Goal: Information Seeking & Learning: Learn about a topic

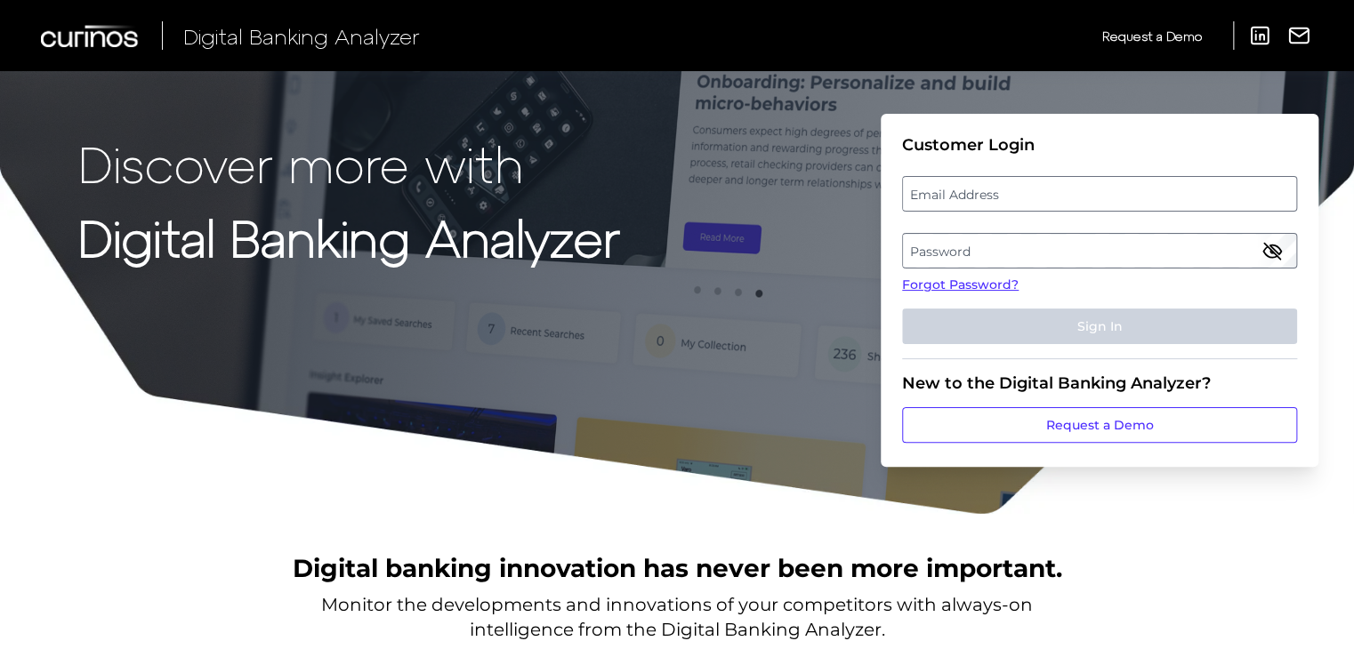
click at [959, 199] on label "Email Address" at bounding box center [1099, 194] width 392 height 32
click at [959, 199] on input "email" at bounding box center [1099, 194] width 395 height 36
type input "[EMAIL_ADDRESS][DOMAIN_NAME]"
click at [964, 261] on label "Password" at bounding box center [1099, 251] width 392 height 32
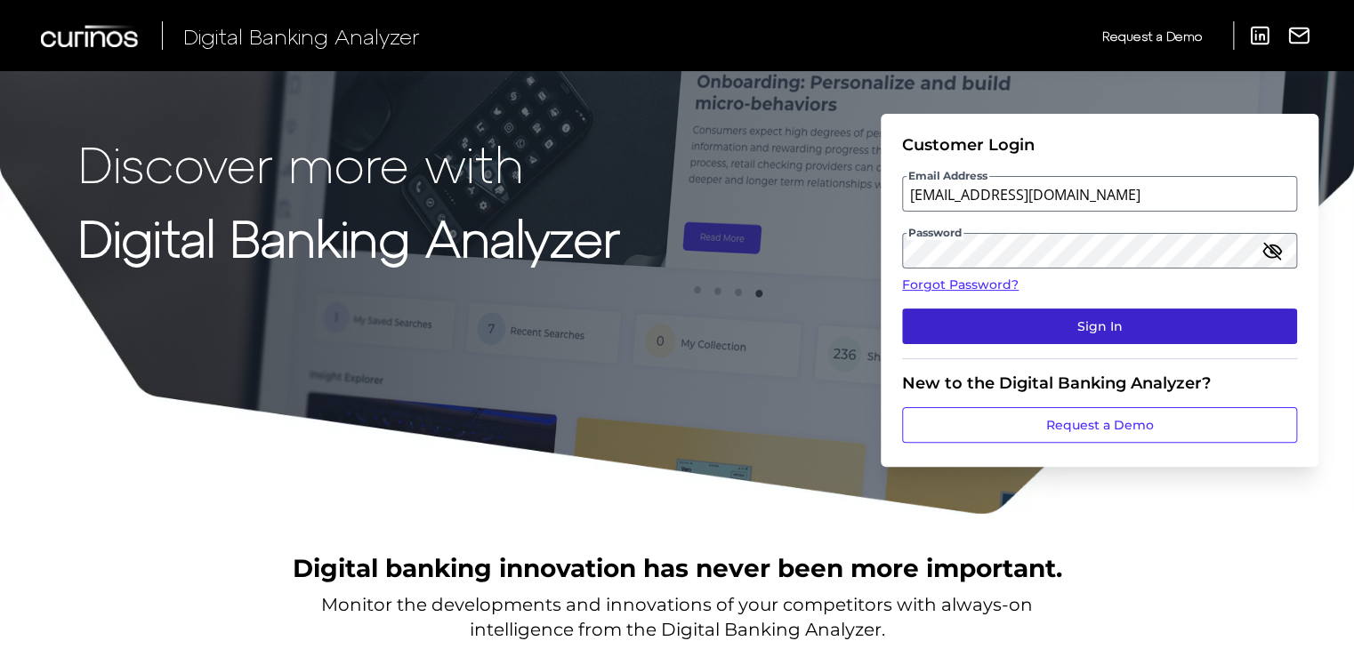
click at [1120, 318] on button "Sign In" at bounding box center [1099, 327] width 395 height 36
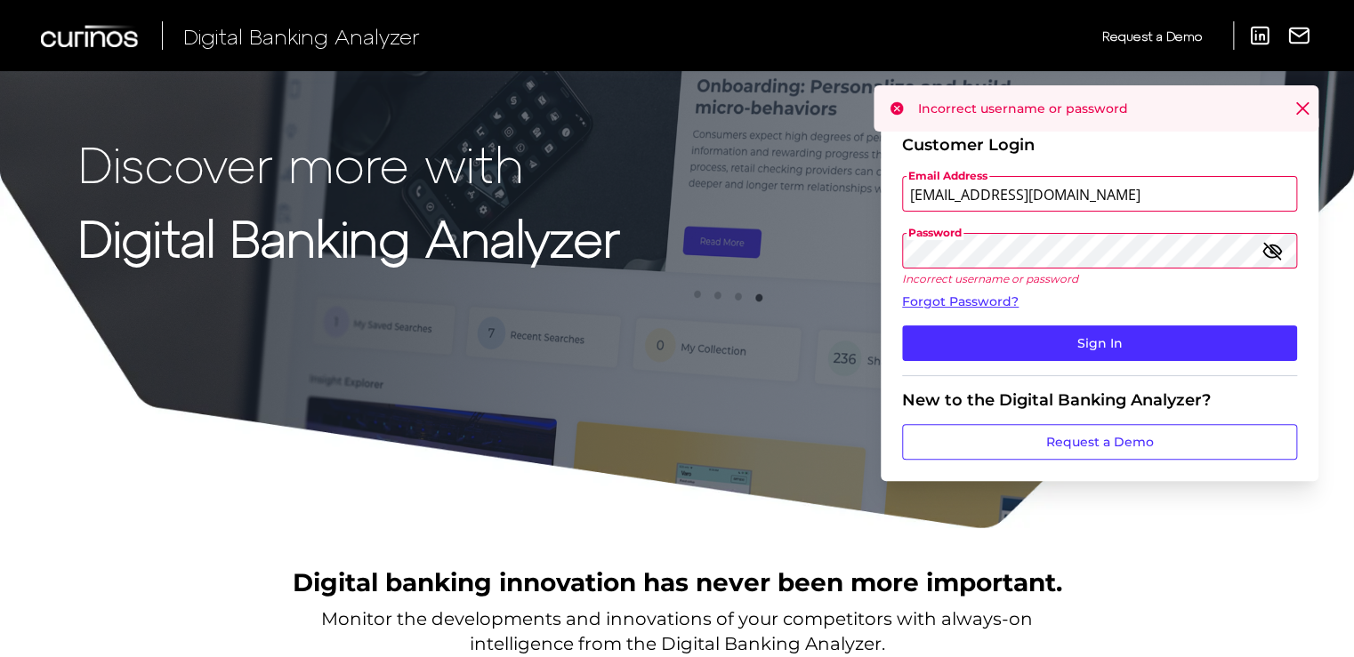
click at [818, 244] on div "Discover more with Digital Banking Analyzer Customer Login Email Address kamila…" at bounding box center [677, 265] width 1354 height 530
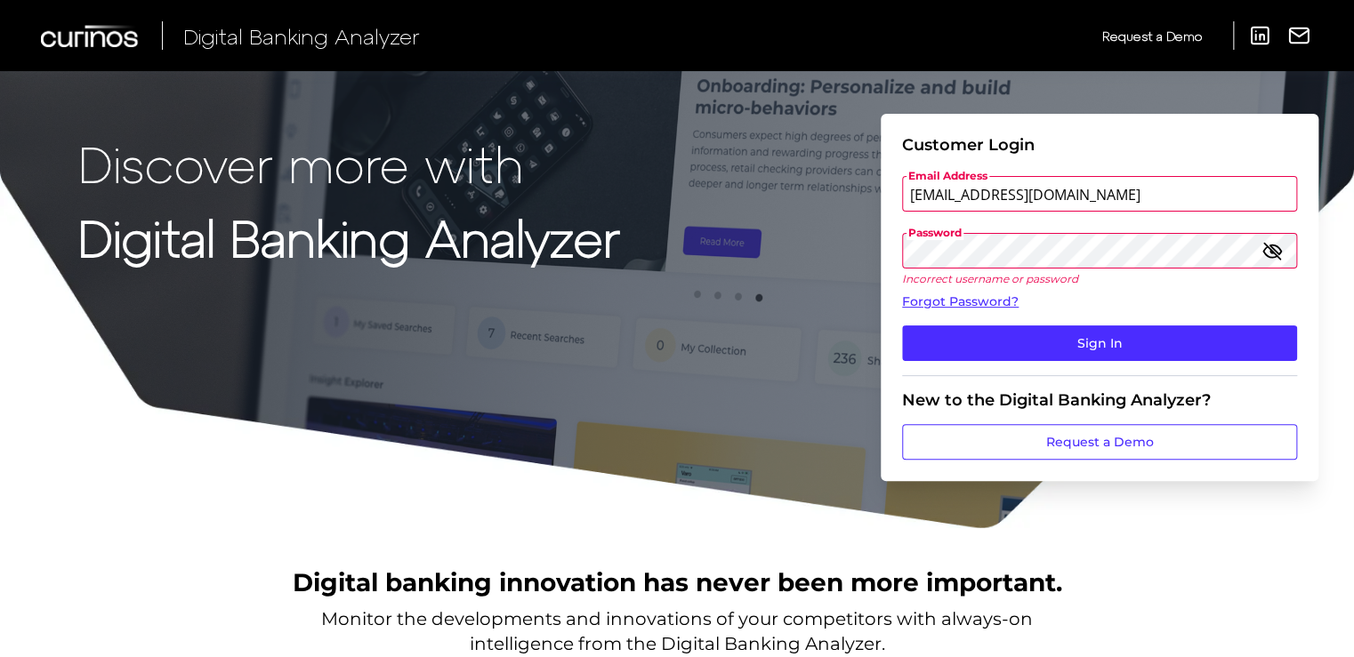
click at [902, 326] on button "Sign In" at bounding box center [1099, 344] width 395 height 36
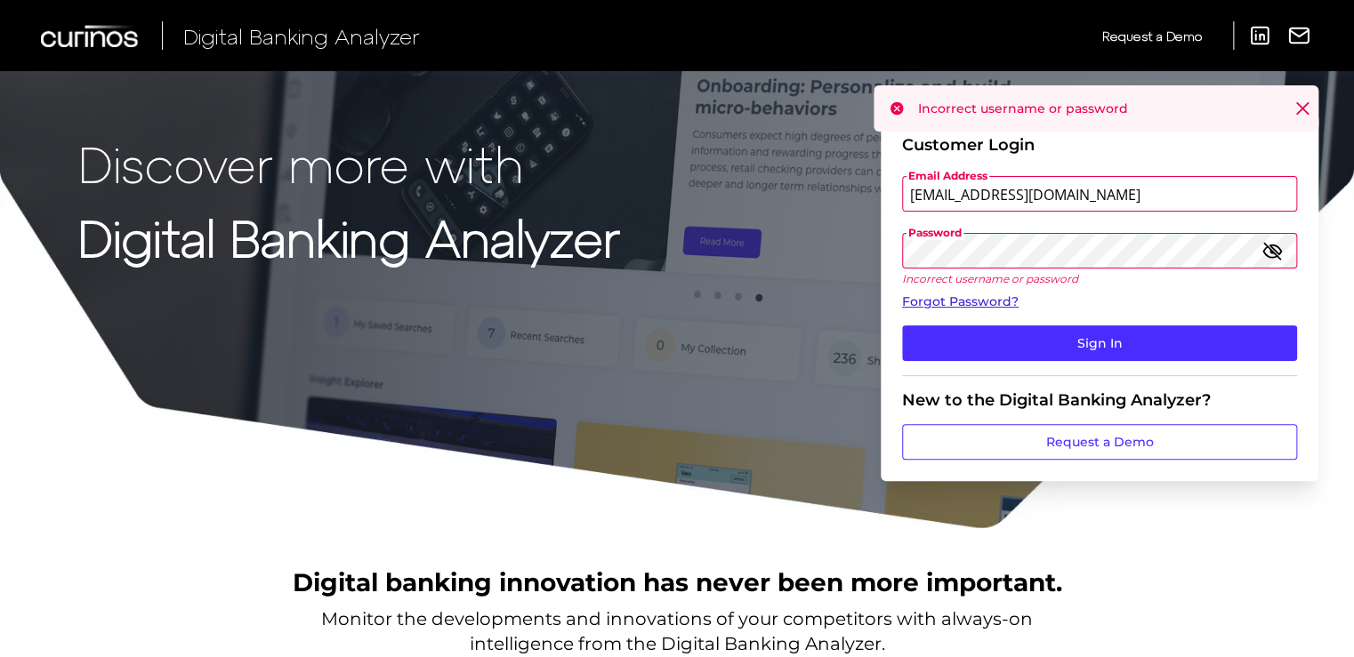
click at [959, 306] on link "Forgot Password?" at bounding box center [1099, 302] width 395 height 19
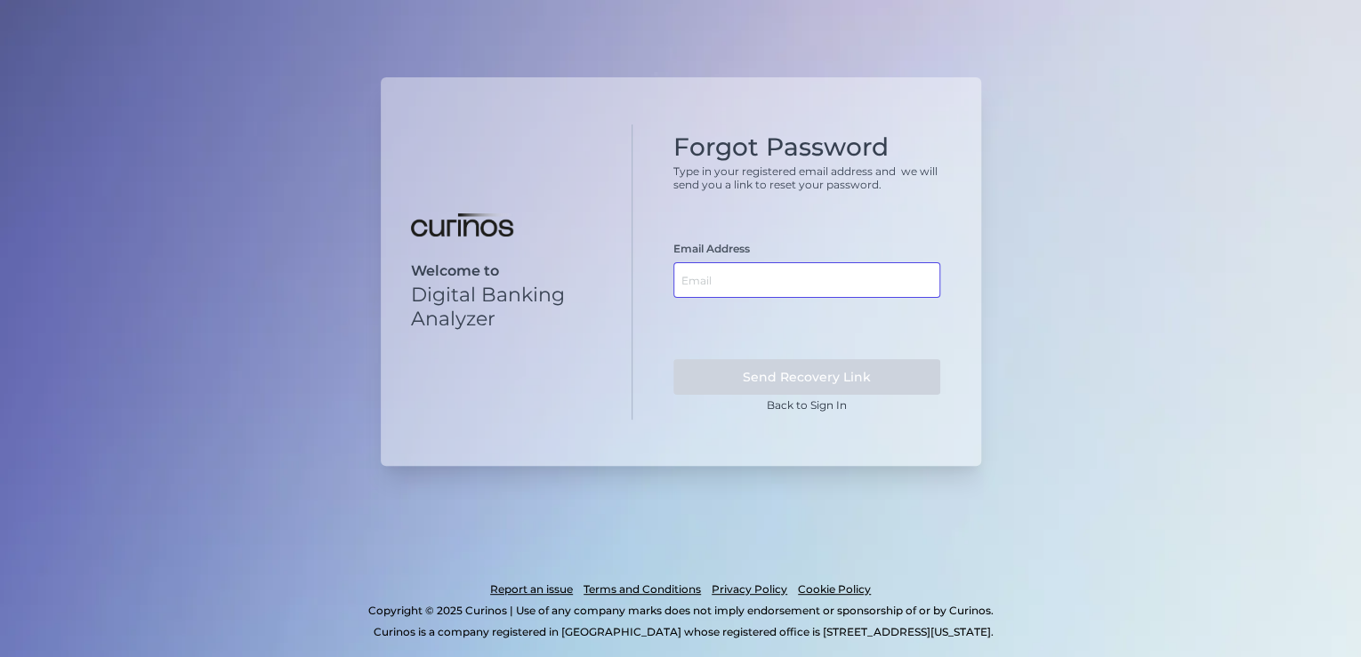
click at [698, 279] on input "text" at bounding box center [806, 280] width 267 height 36
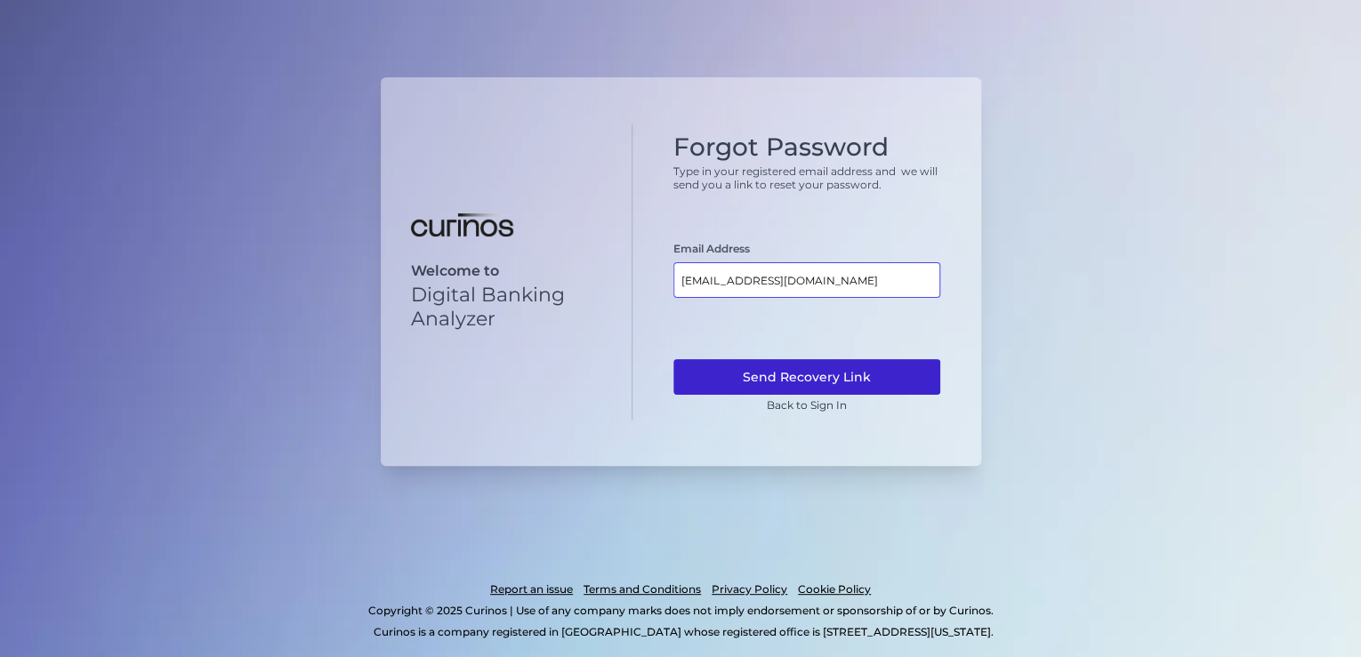
type input "[EMAIL_ADDRESS][DOMAIN_NAME]"
click at [785, 367] on button "Send Recovery Link" at bounding box center [806, 377] width 267 height 36
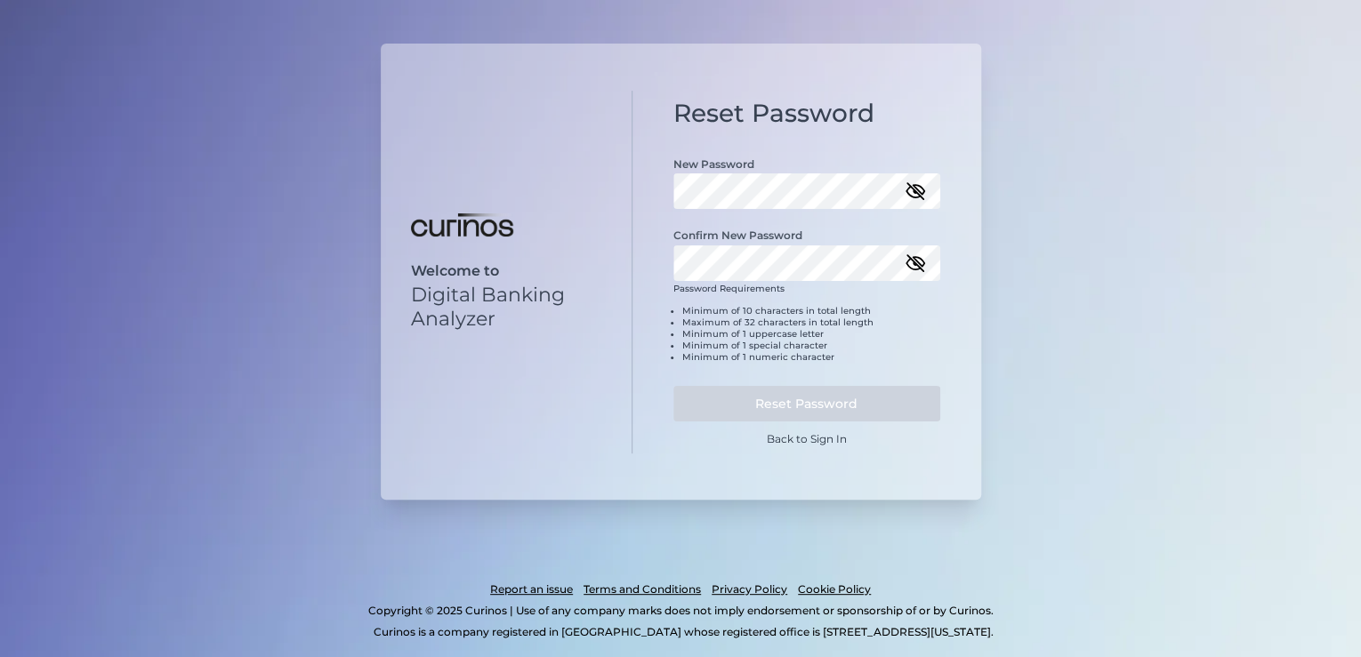
click at [916, 197] on icon "button" at bounding box center [915, 191] width 16 height 16
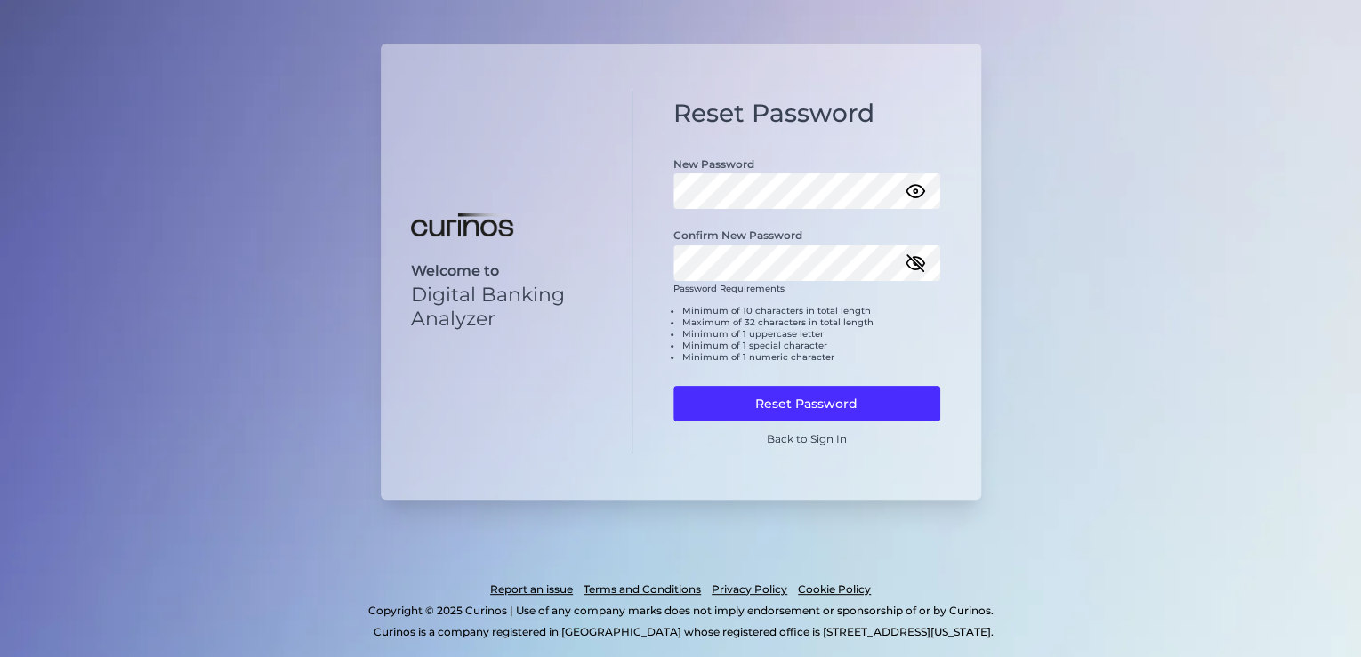
click at [912, 270] on icon "button" at bounding box center [915, 263] width 21 height 21
click at [779, 400] on button "Reset Password" at bounding box center [806, 404] width 267 height 36
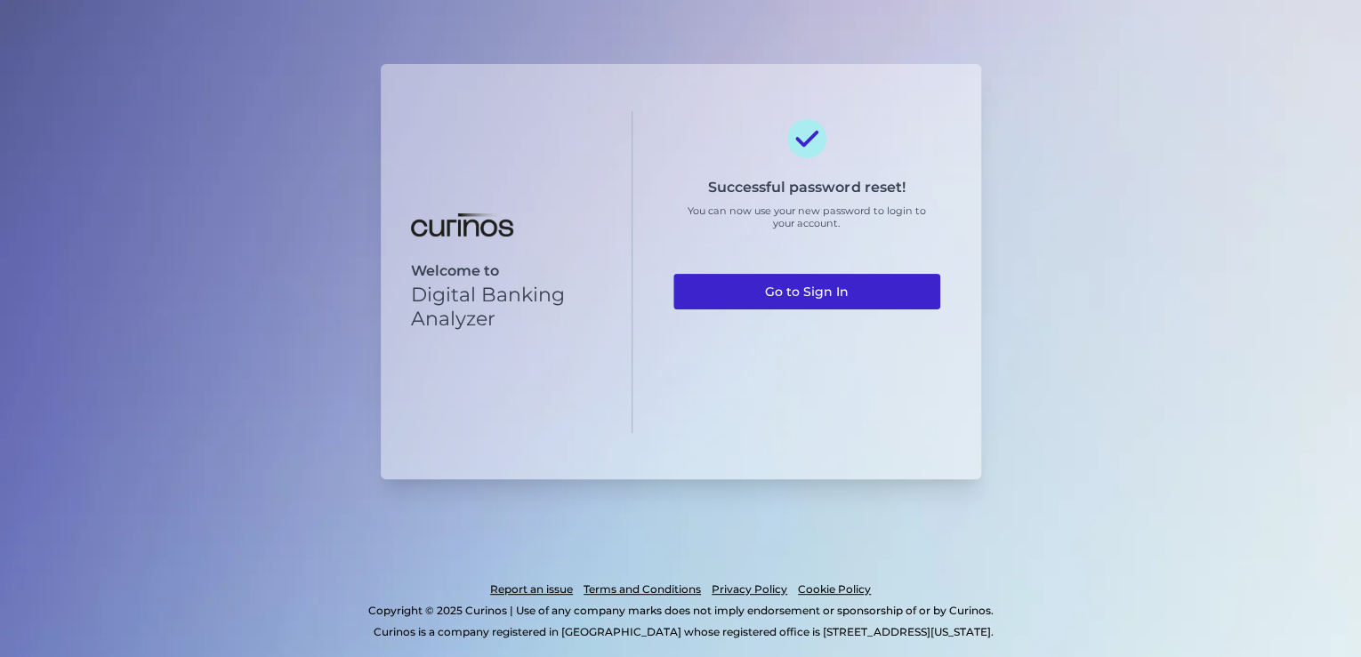
click at [813, 293] on link "Go to Sign In" at bounding box center [806, 292] width 267 height 36
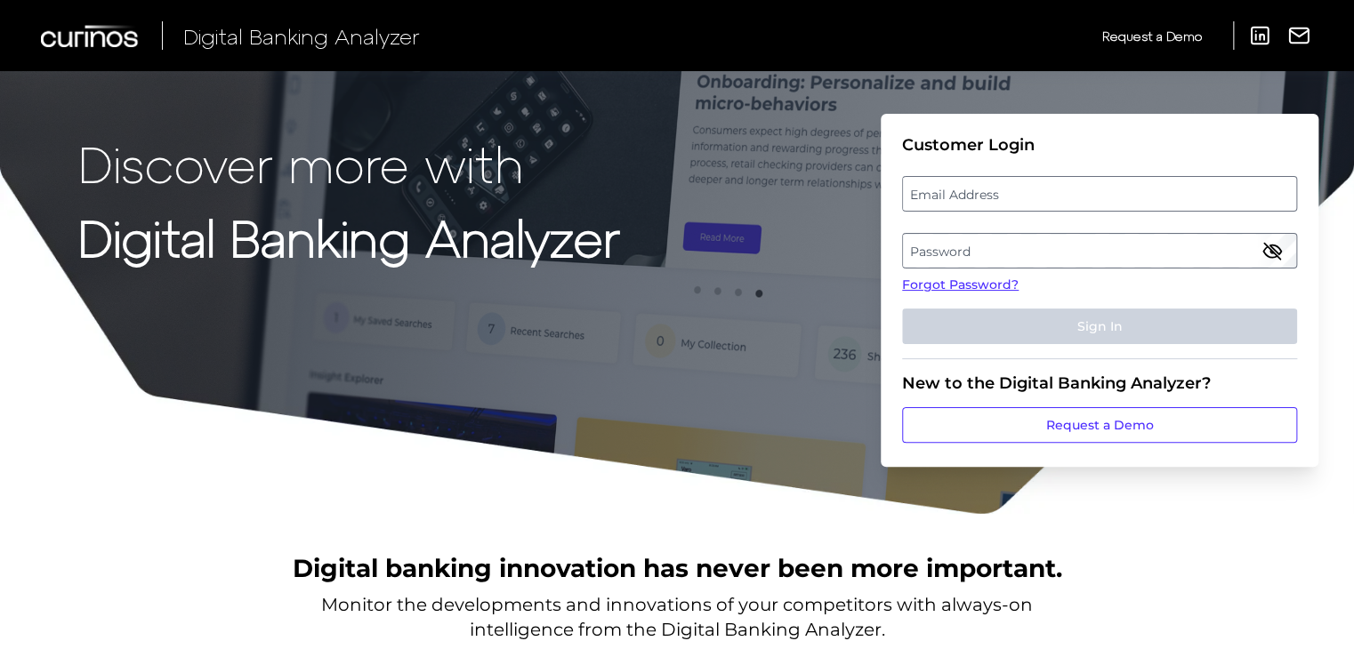
click at [971, 189] on label "Email Address" at bounding box center [1099, 194] width 392 height 32
click at [971, 189] on input "email" at bounding box center [1099, 194] width 395 height 36
type input "[EMAIL_ADDRESS][DOMAIN_NAME]"
click at [1049, 246] on label "Password" at bounding box center [1099, 251] width 392 height 32
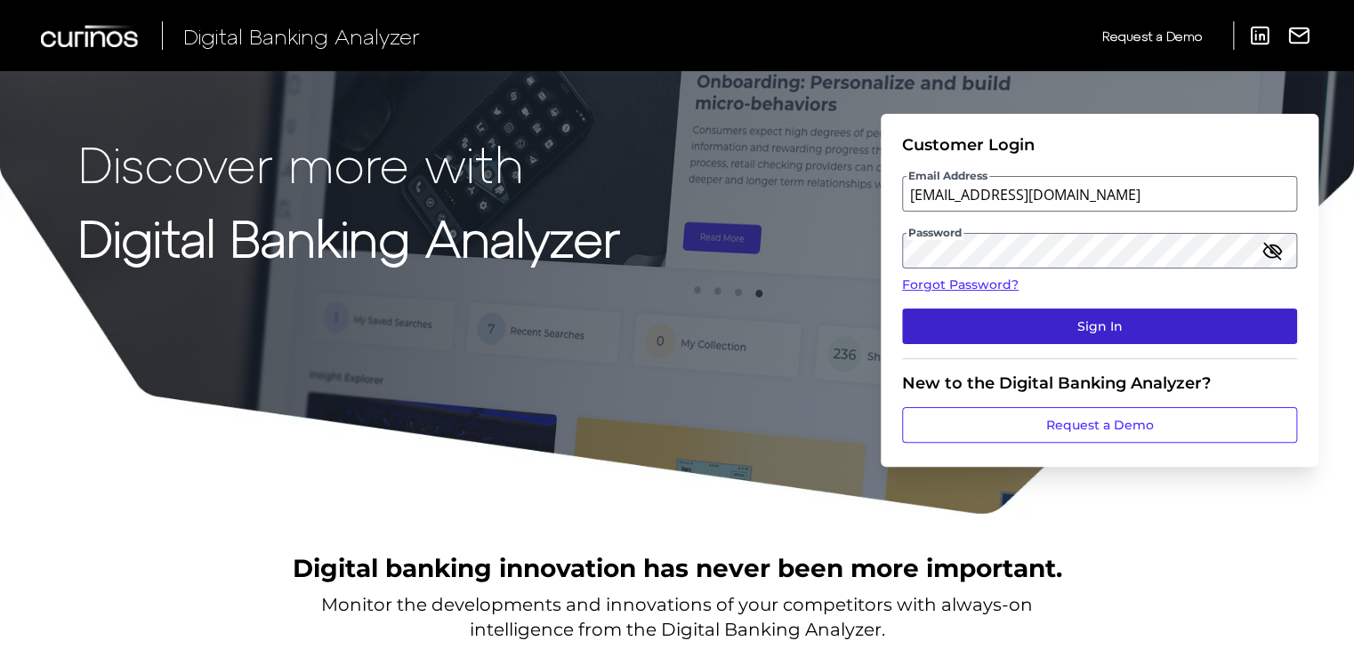
click at [1056, 332] on button "Sign In" at bounding box center [1099, 327] width 395 height 36
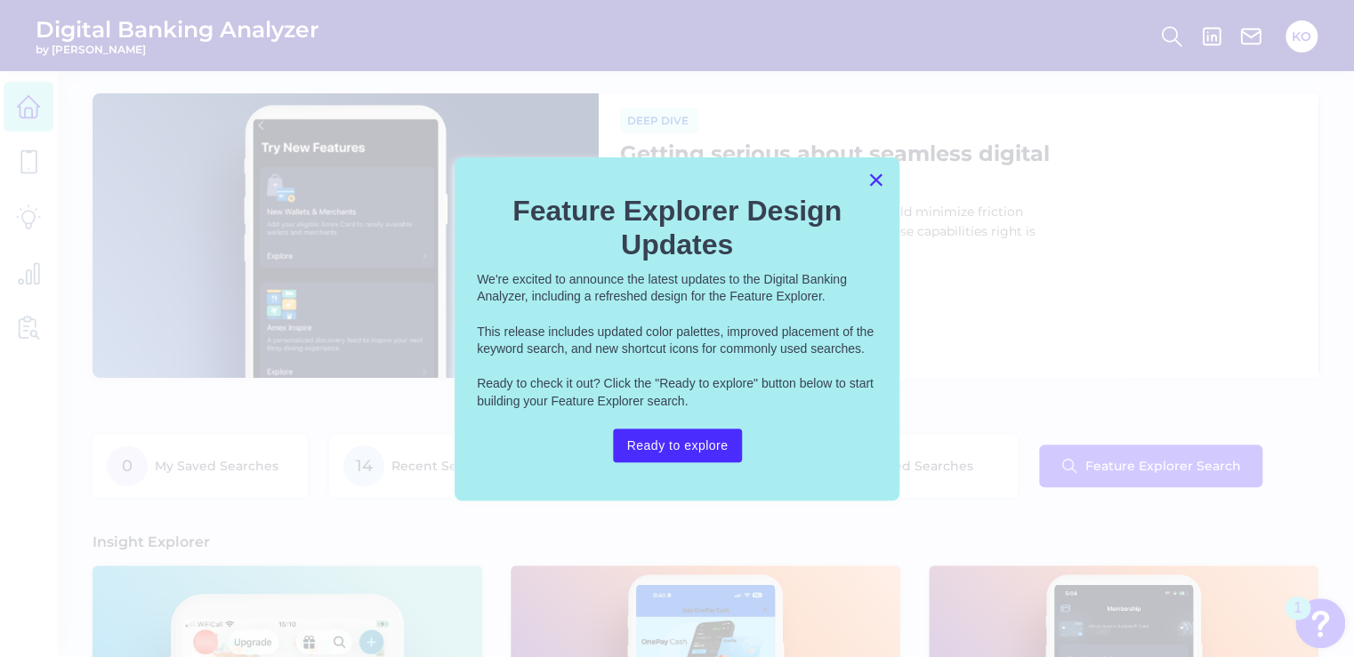
click at [879, 174] on button "×" at bounding box center [875, 179] width 17 height 28
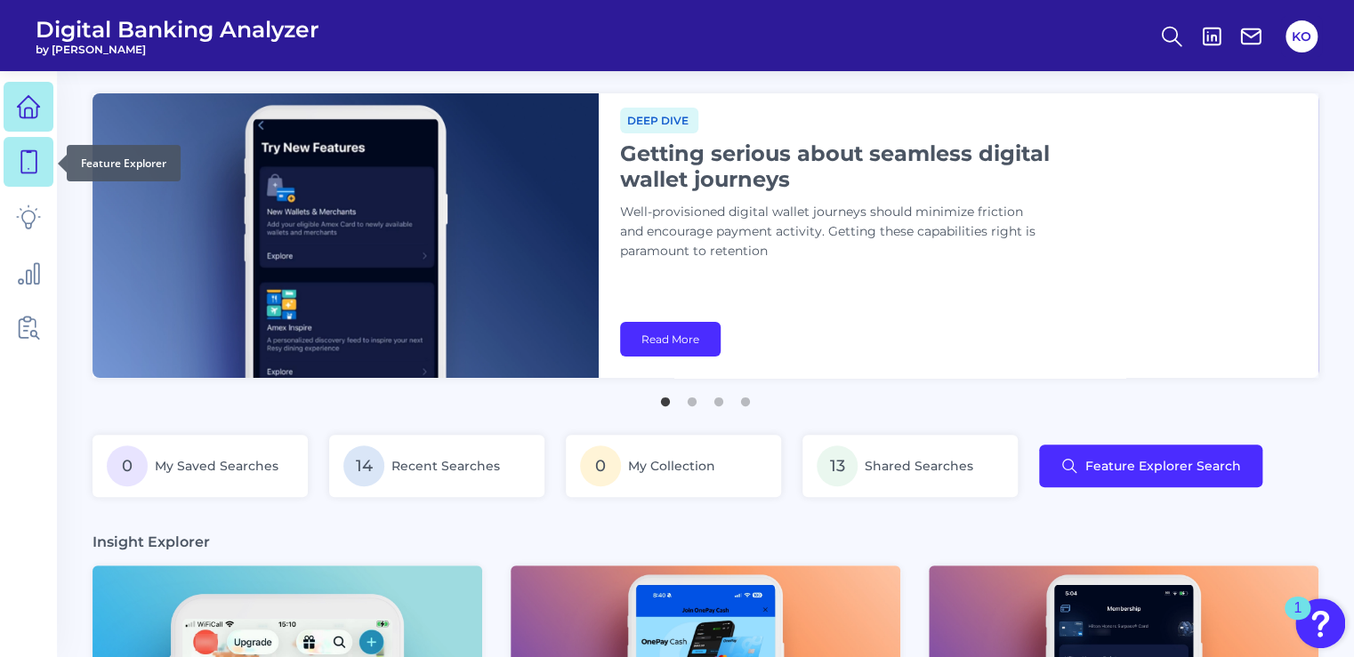
click at [29, 171] on icon at bounding box center [28, 161] width 25 height 25
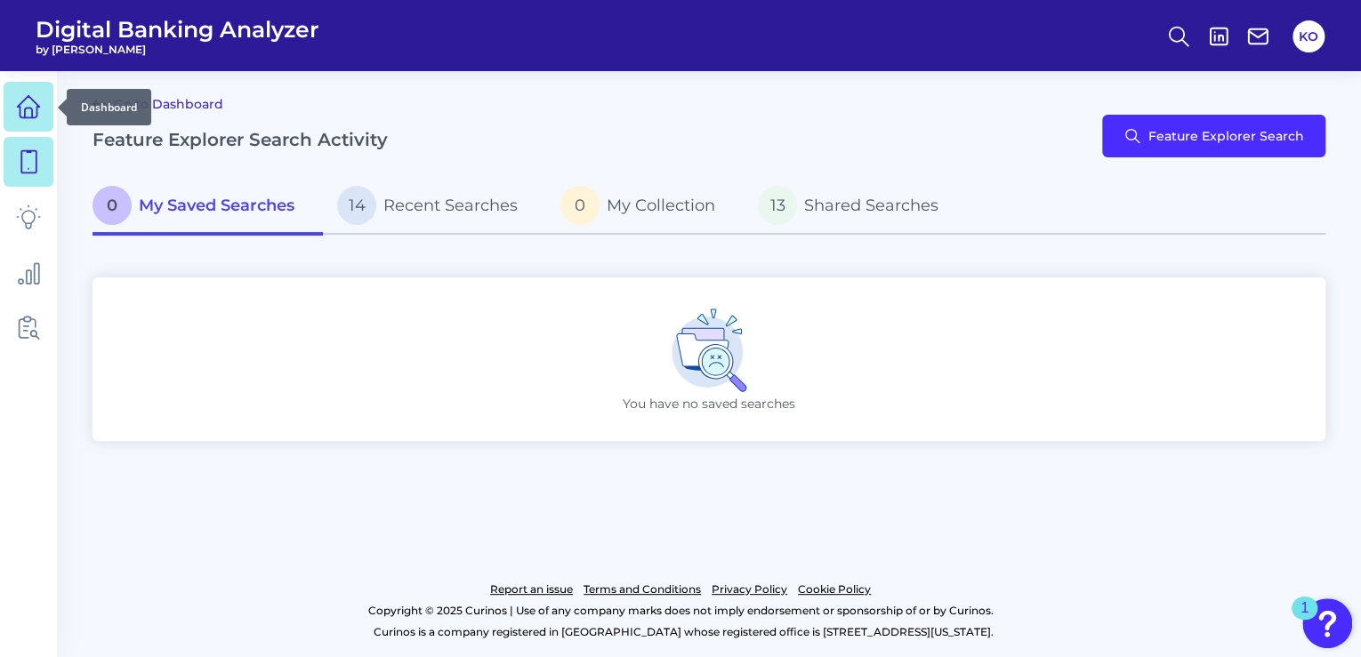
click at [36, 103] on icon at bounding box center [29, 107] width 22 height 22
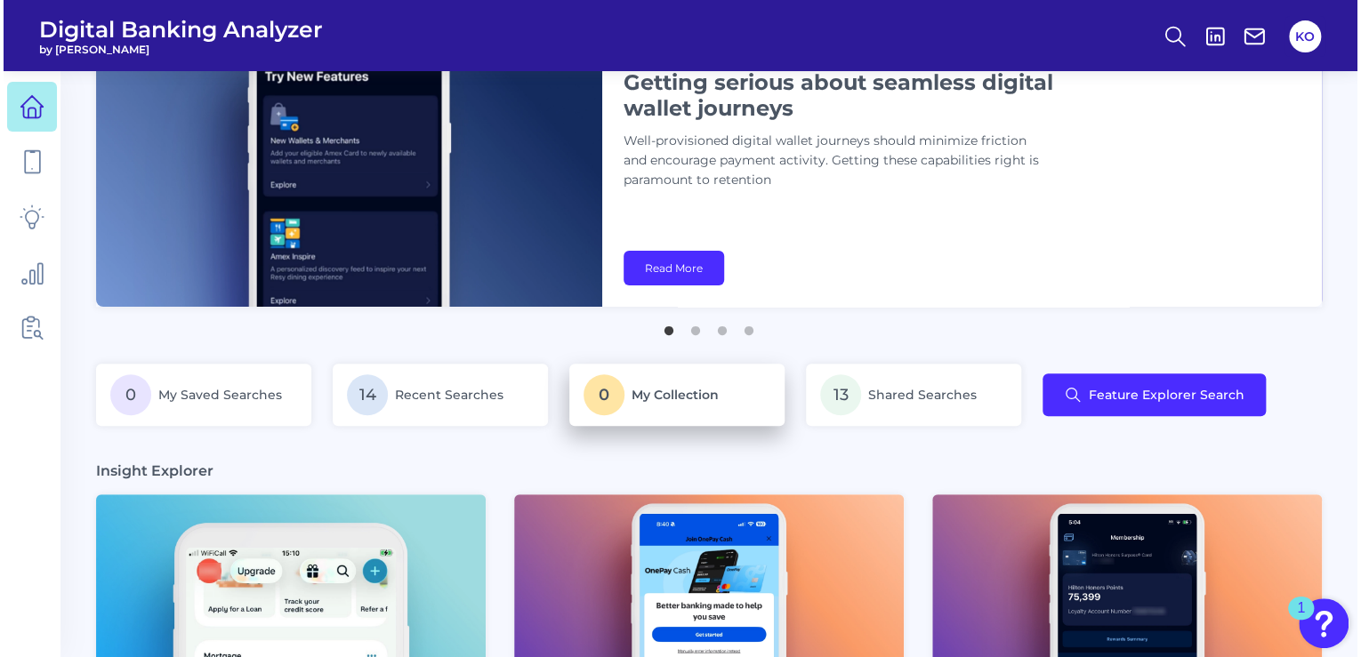
scroll to position [285, 0]
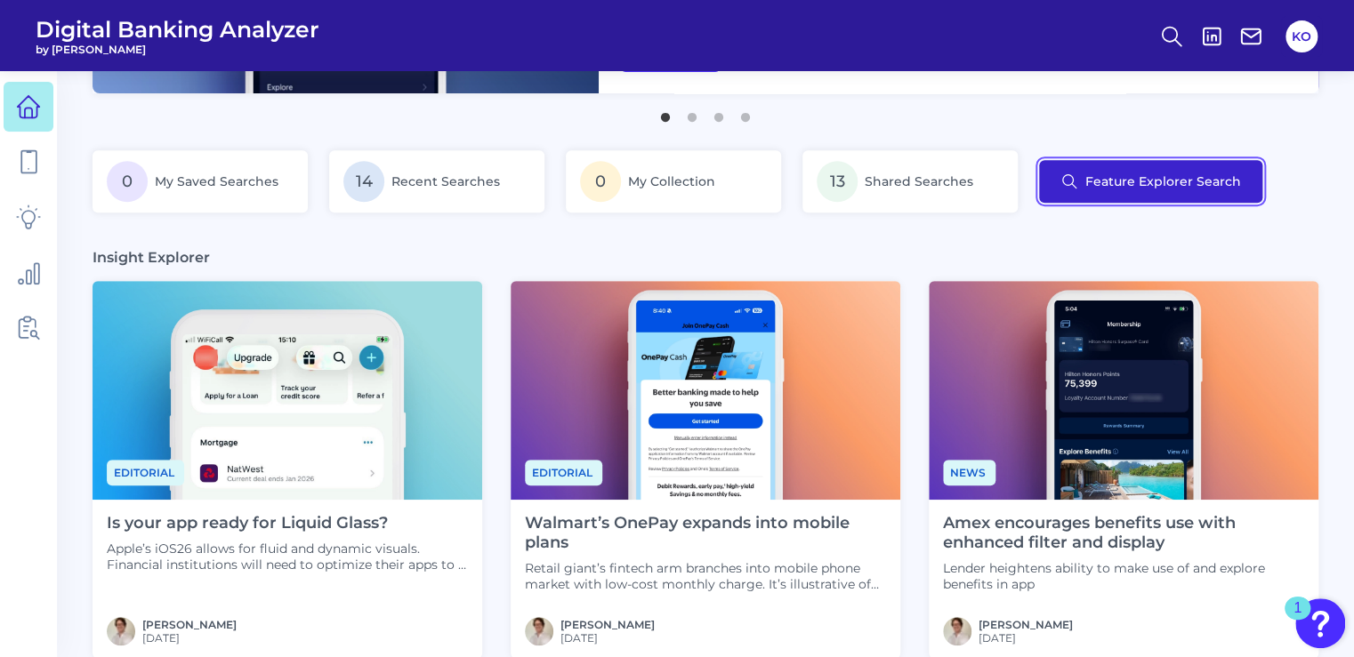
click at [1217, 178] on button "Feature Explorer Search" at bounding box center [1150, 181] width 223 height 43
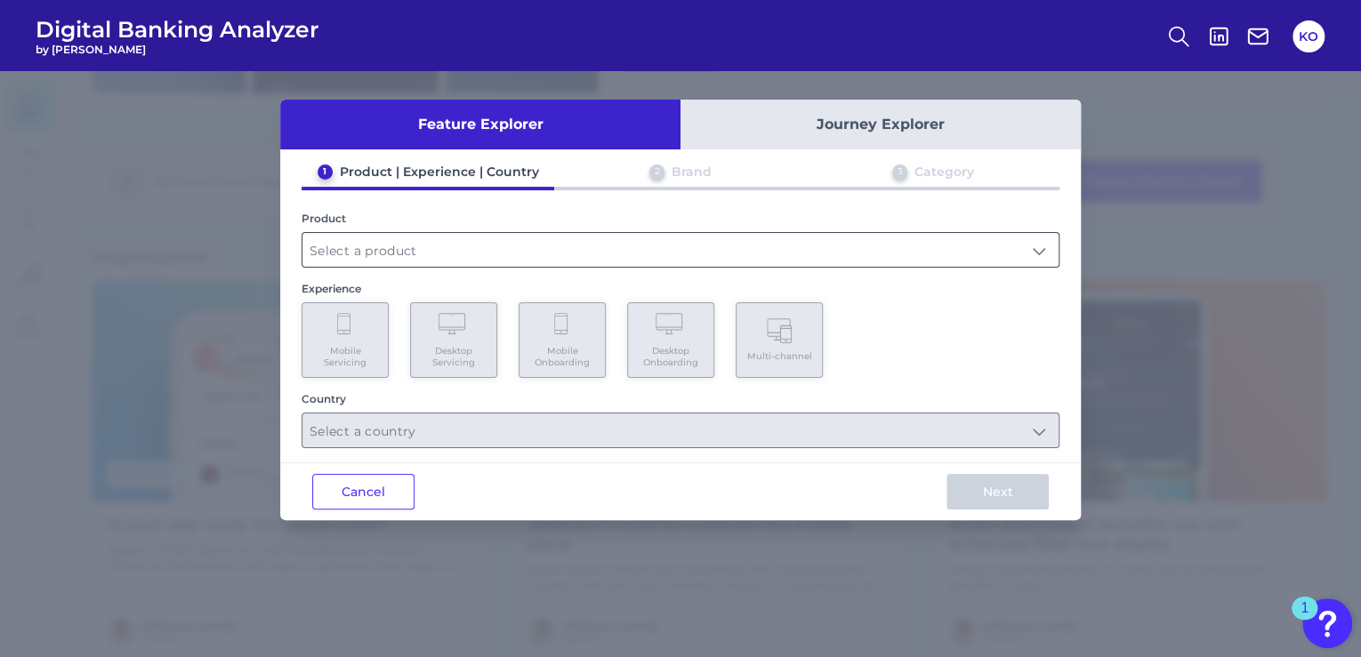
click at [427, 249] on input "text" at bounding box center [680, 250] width 756 height 34
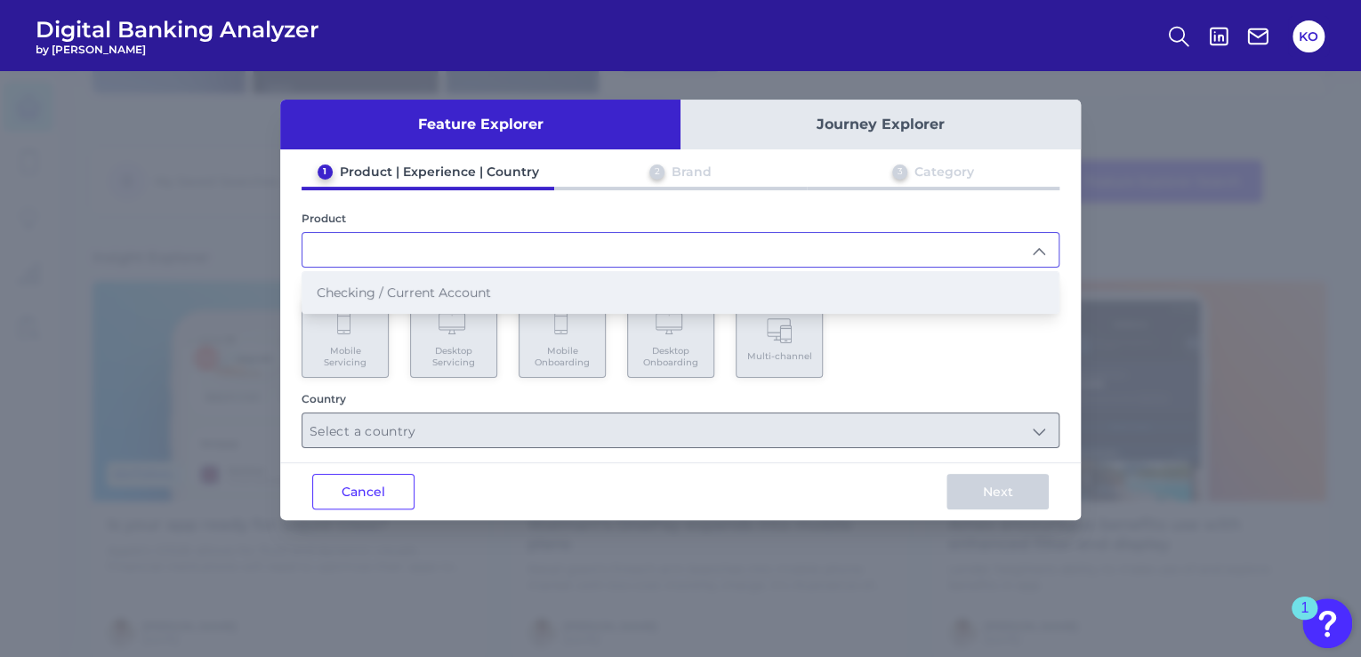
click at [392, 293] on span "Checking / Current Account" at bounding box center [404, 293] width 174 height 16
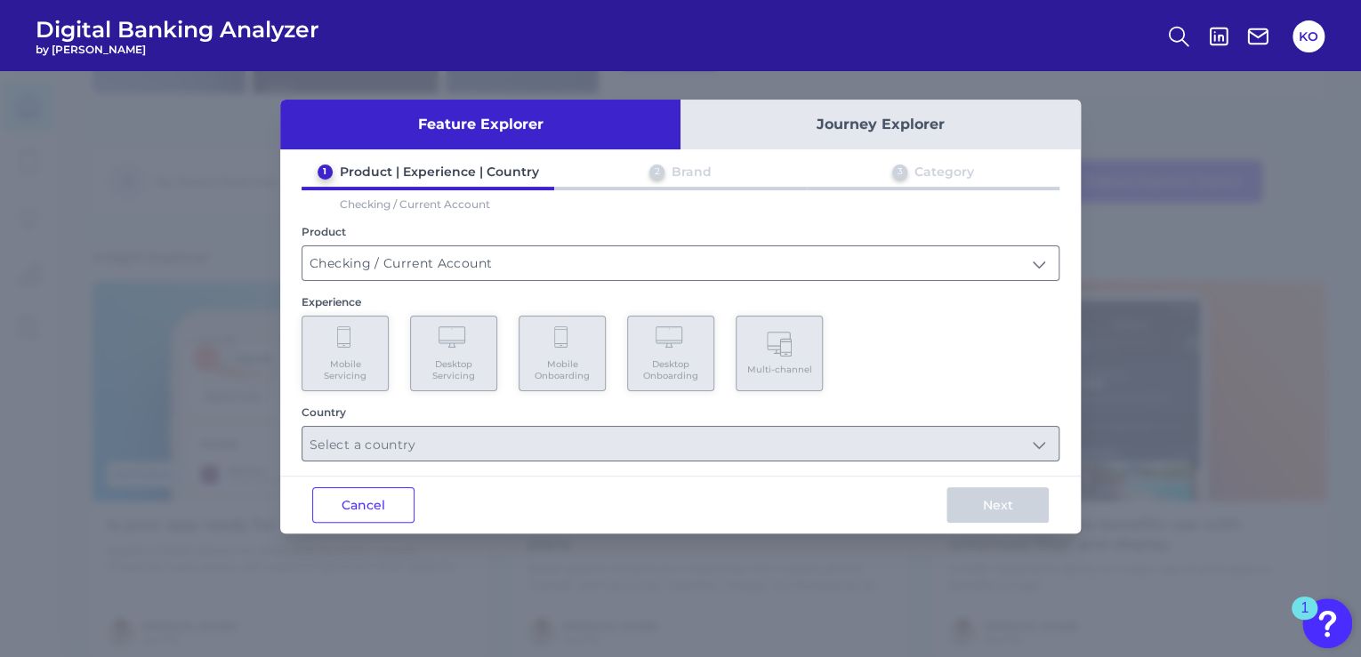
type input "Checking / Current Account"
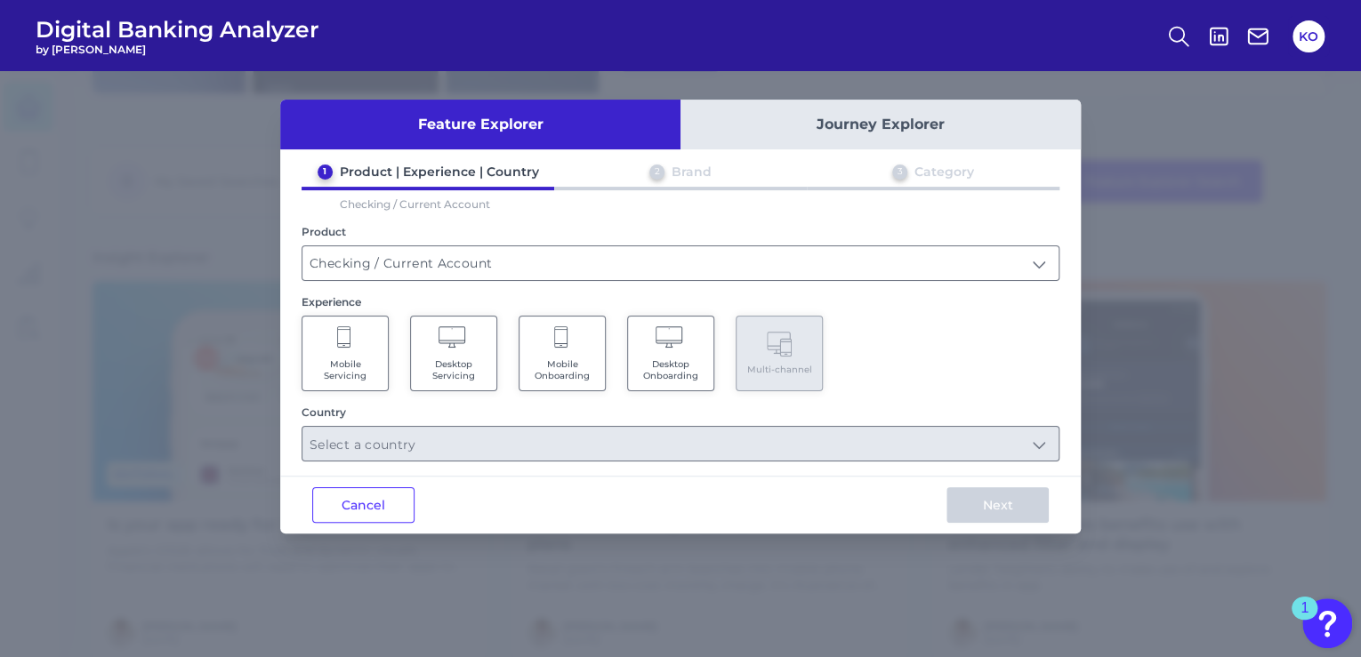
click at [359, 363] on span "Mobile Servicing" at bounding box center [345, 370] width 68 height 23
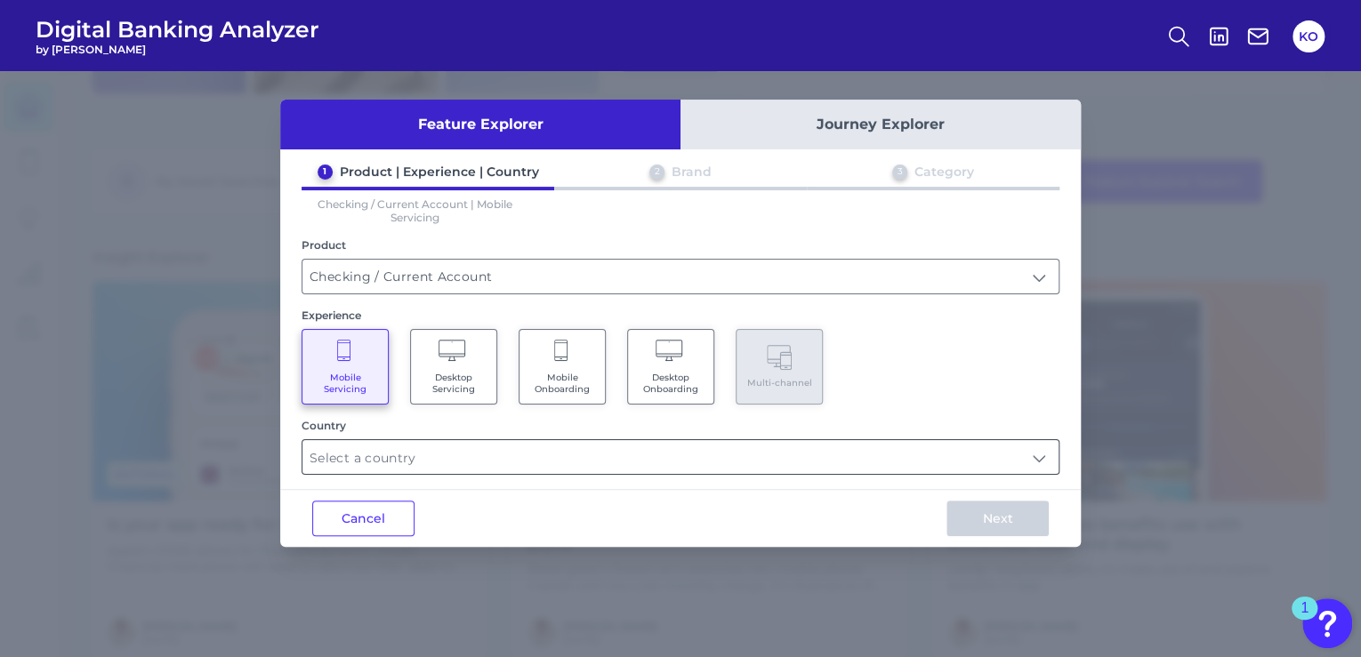
click at [419, 463] on input "text" at bounding box center [680, 457] width 756 height 34
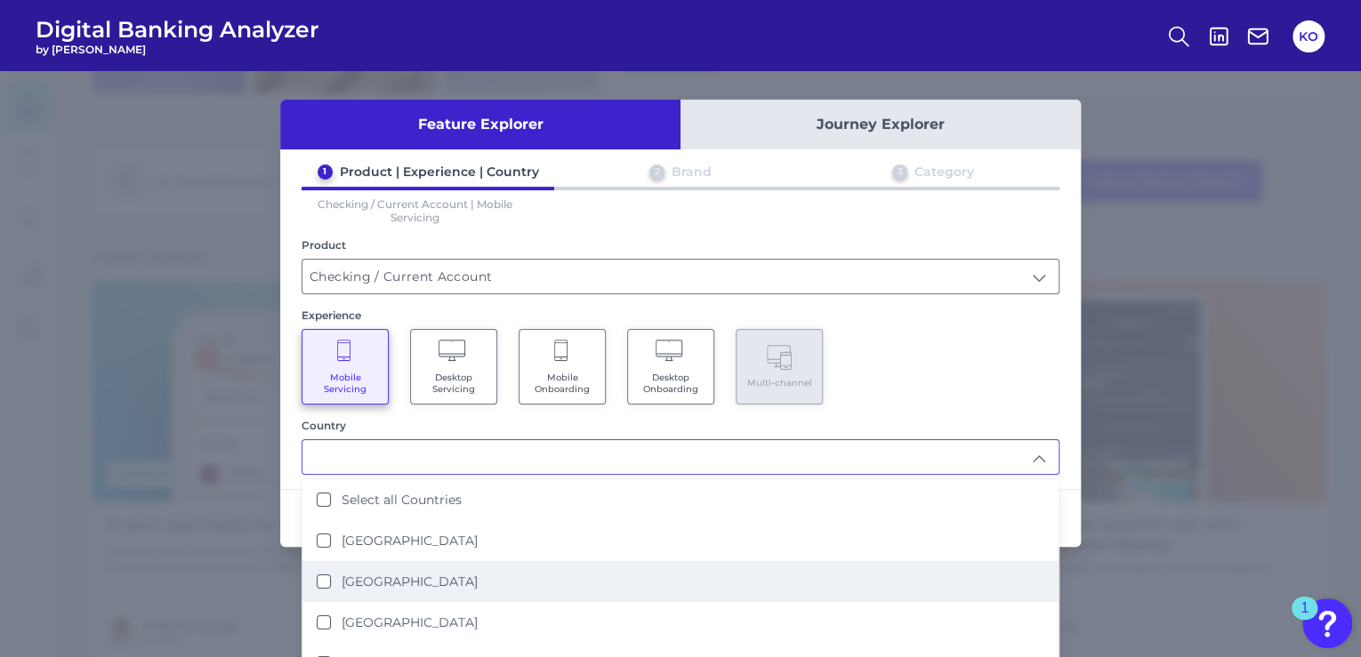
click at [324, 576] on Kingdom "[GEOGRAPHIC_DATA]" at bounding box center [324, 582] width 14 height 14
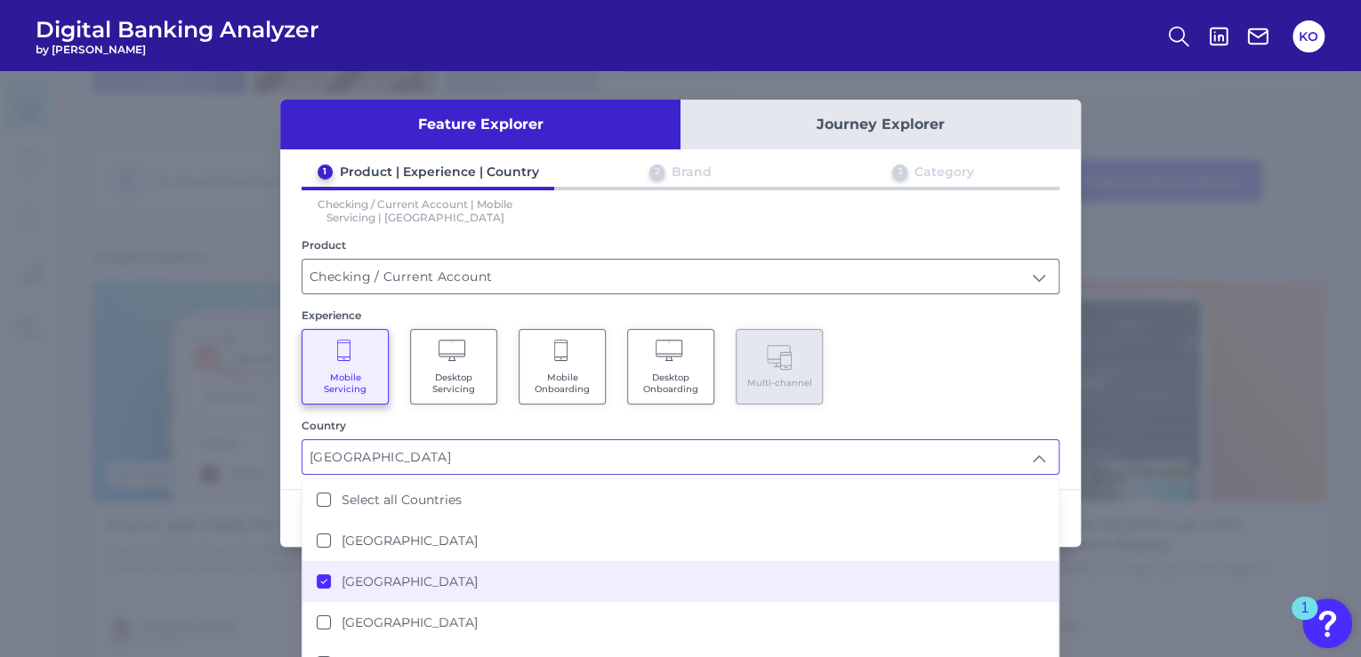
type input "[GEOGRAPHIC_DATA]"
click at [1039, 342] on div "Mobile Servicing Desktop Servicing Mobile Onboarding Desktop Onboarding Multi-c…" at bounding box center [681, 367] width 758 height 76
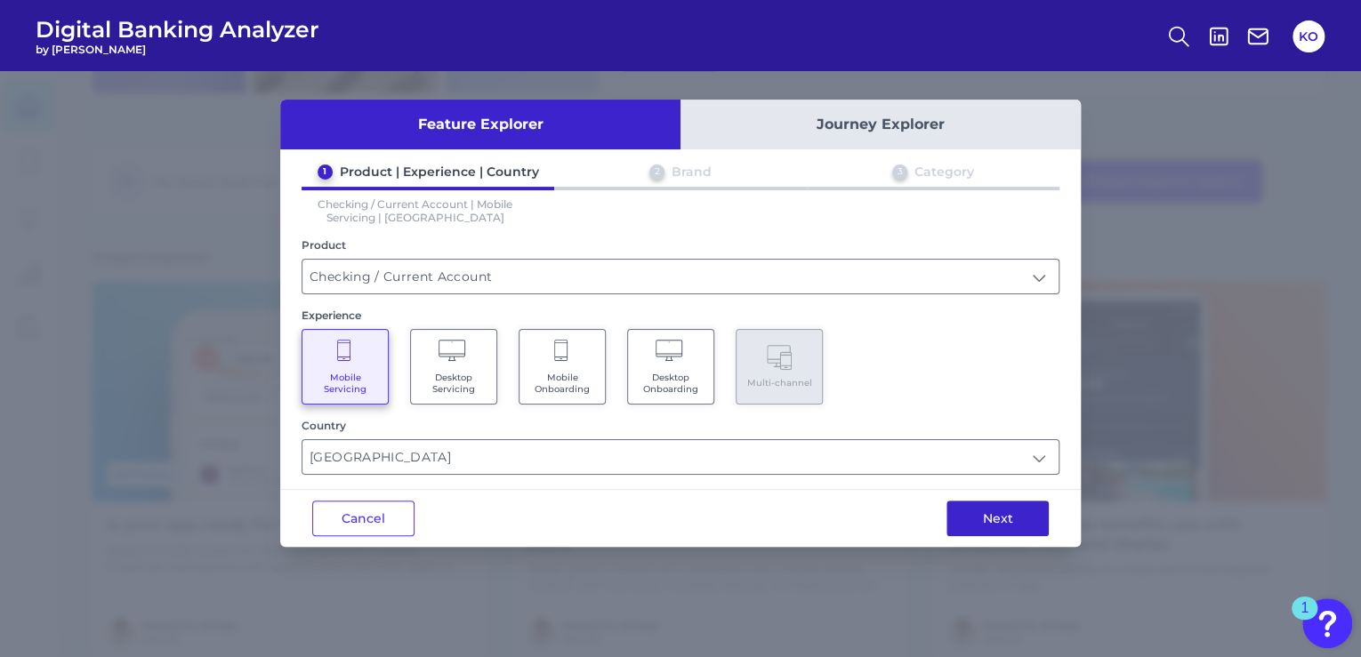
click at [988, 523] on button "Next" at bounding box center [998, 519] width 102 height 36
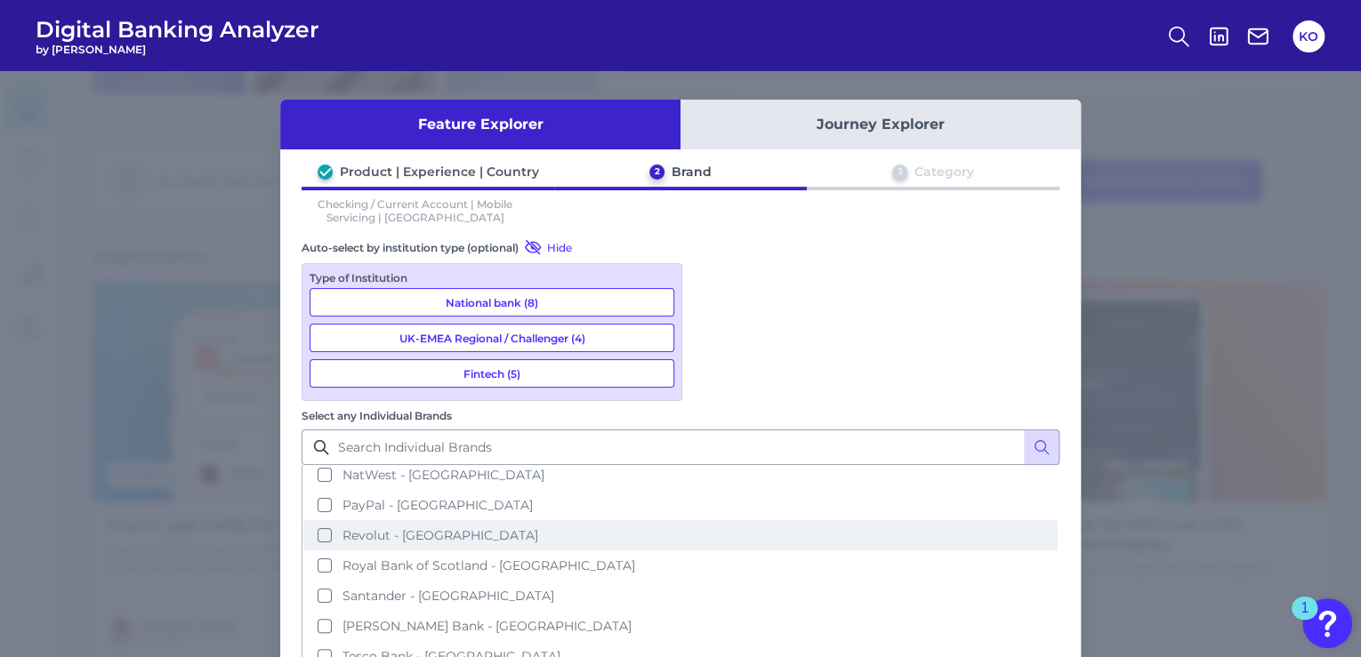
scroll to position [0, 0]
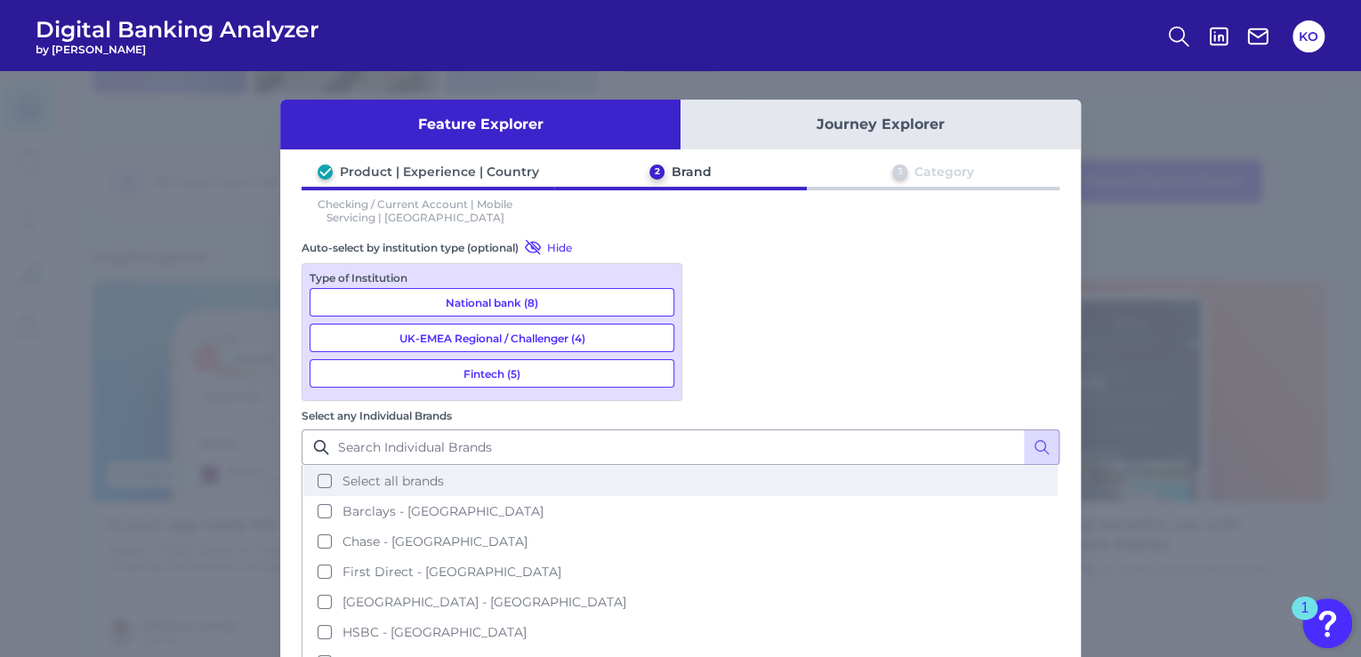
click at [444, 473] on span "Select all brands" at bounding box center [393, 481] width 101 height 16
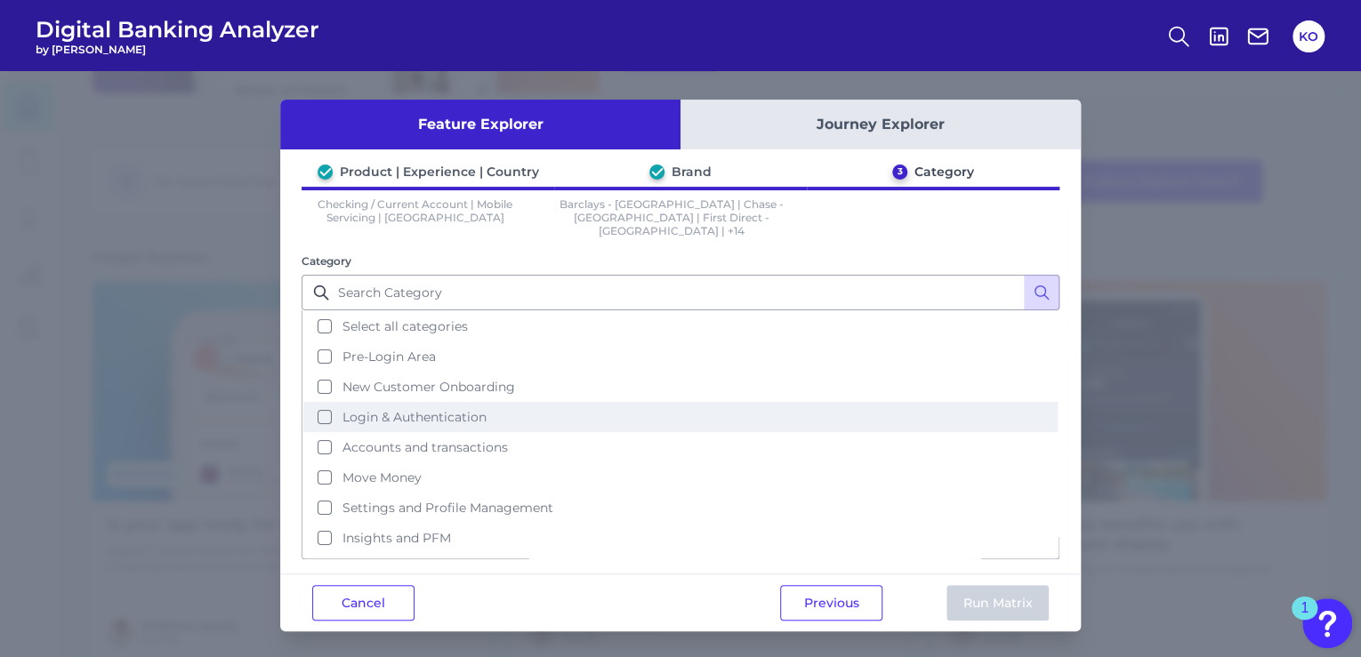
click at [321, 402] on button "Login & Authentication" at bounding box center [680, 417] width 754 height 30
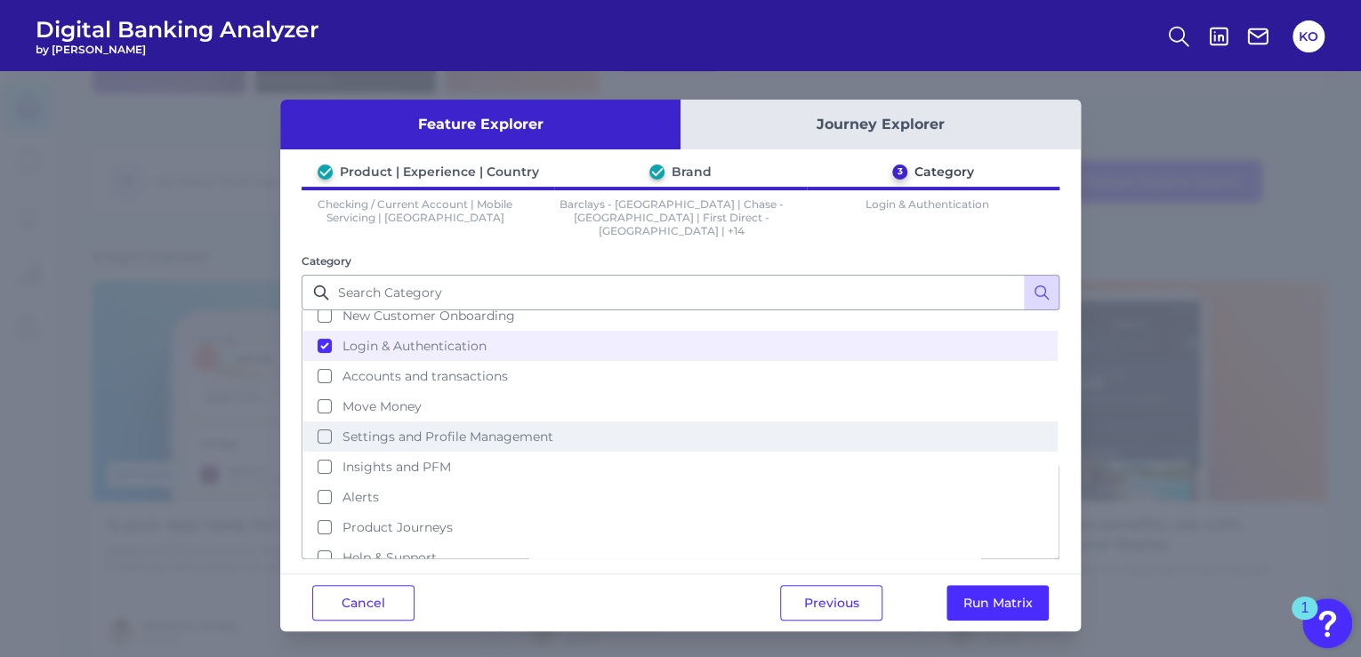
scroll to position [75, 0]
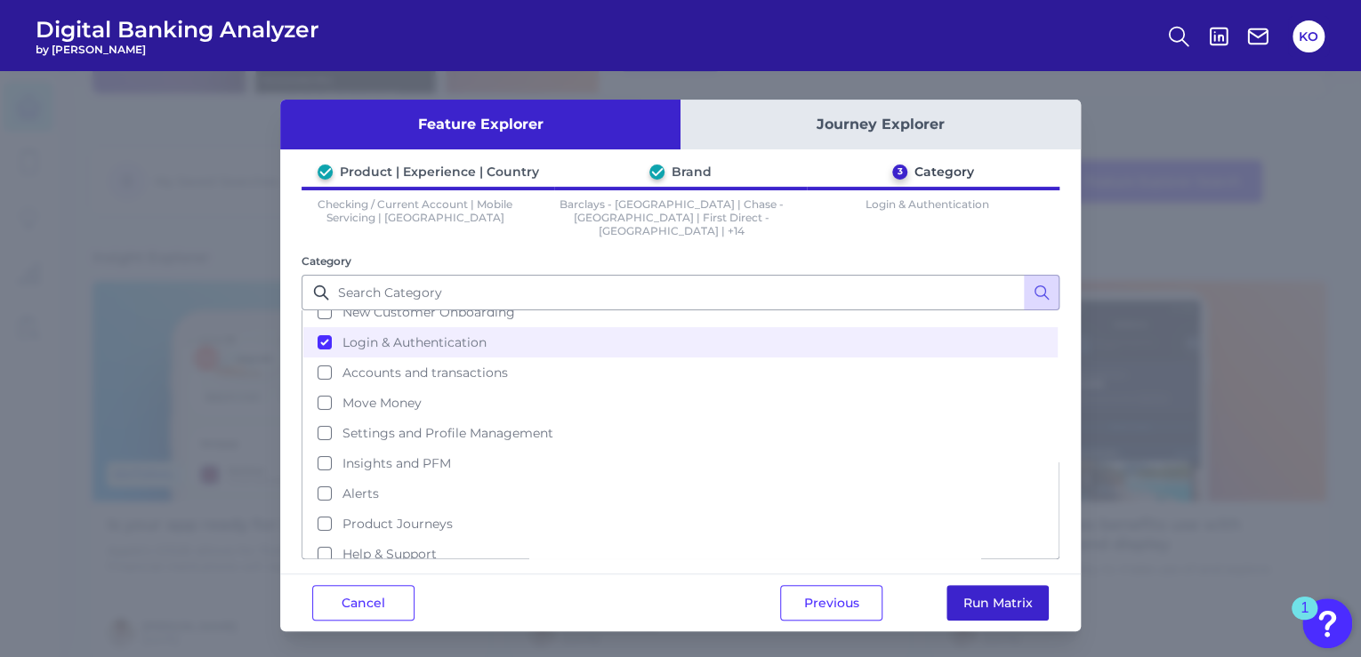
click at [1018, 592] on button "Run Matrix" at bounding box center [998, 603] width 102 height 36
click at [1028, 587] on button "Run Matrix" at bounding box center [998, 603] width 102 height 36
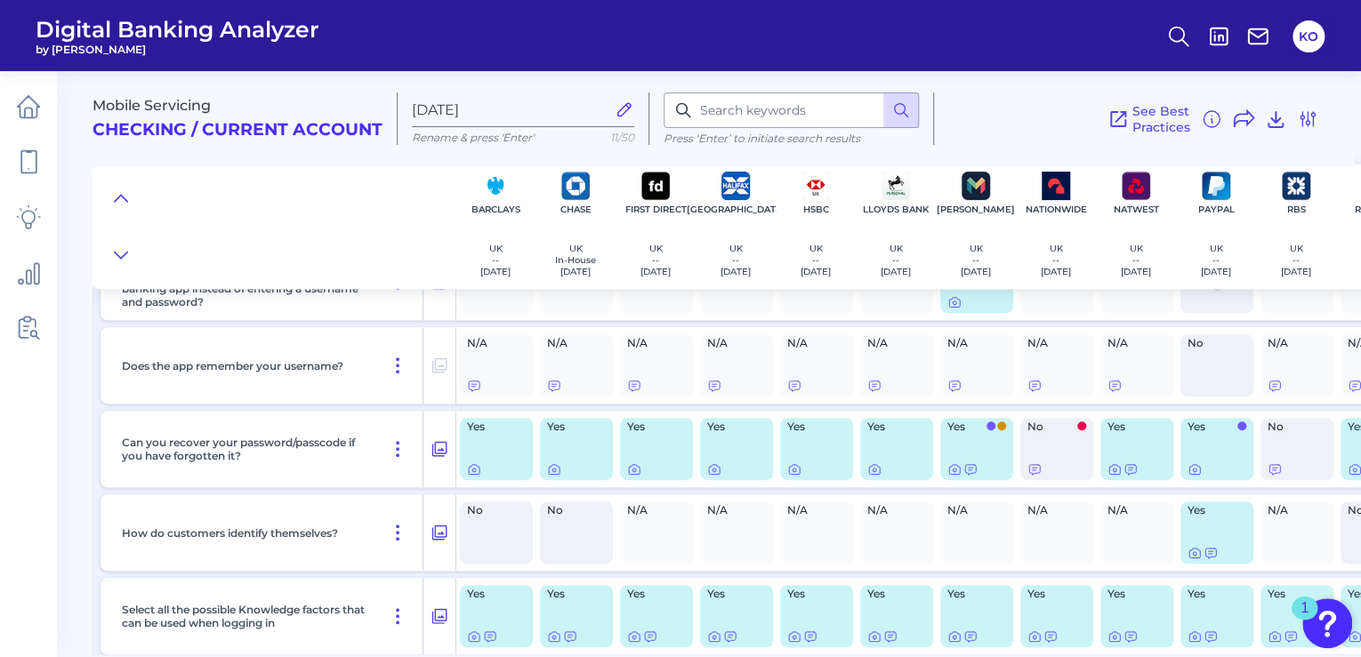
scroll to position [356, 0]
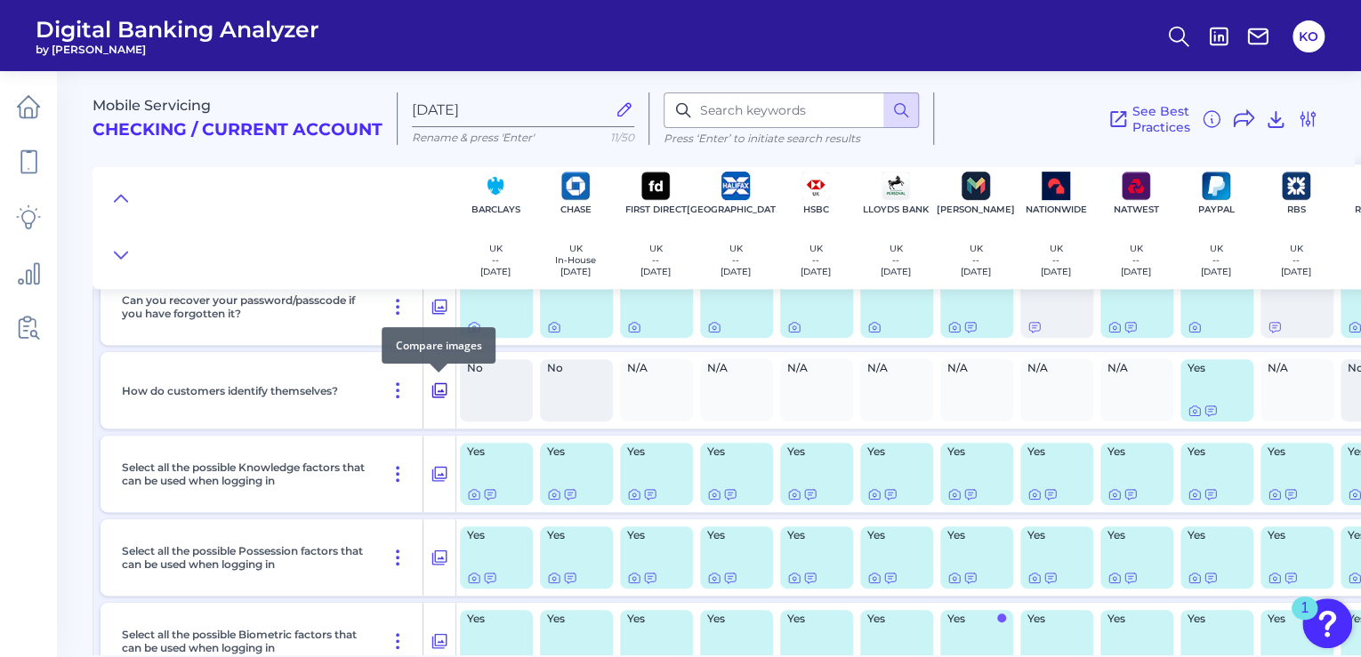
click at [438, 391] on icon at bounding box center [439, 390] width 15 height 15
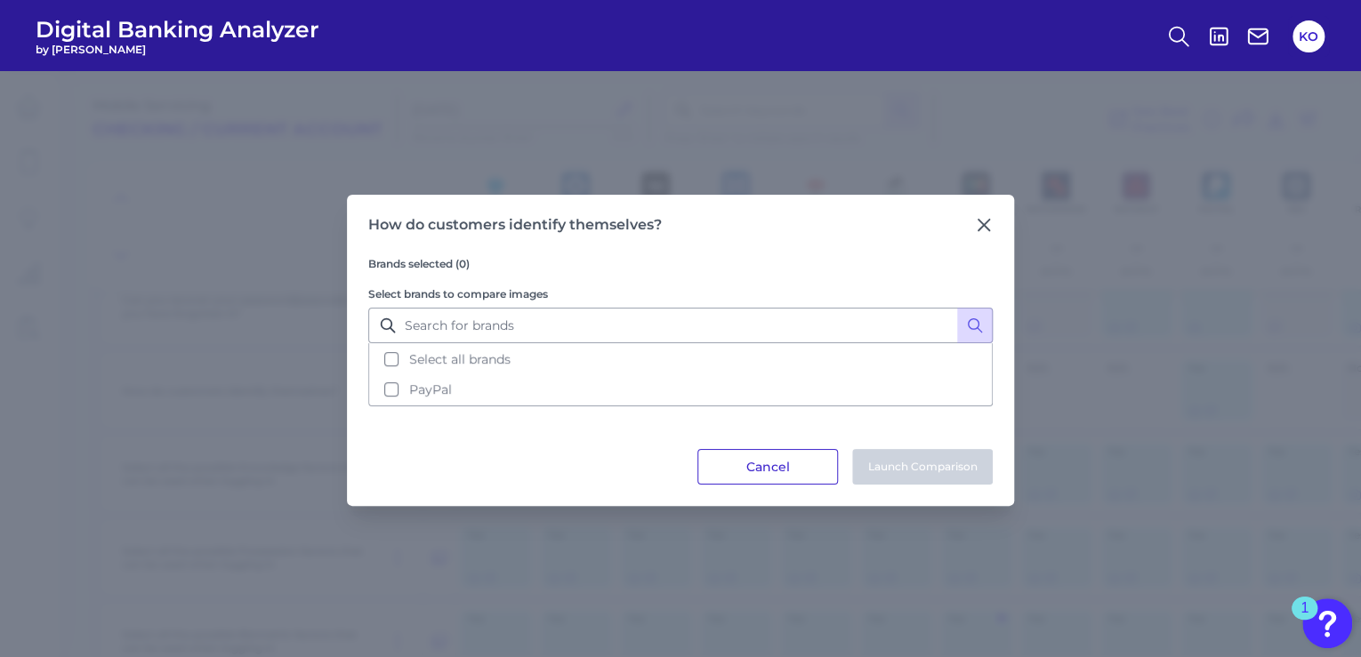
click at [777, 457] on button "Cancel" at bounding box center [767, 467] width 141 height 36
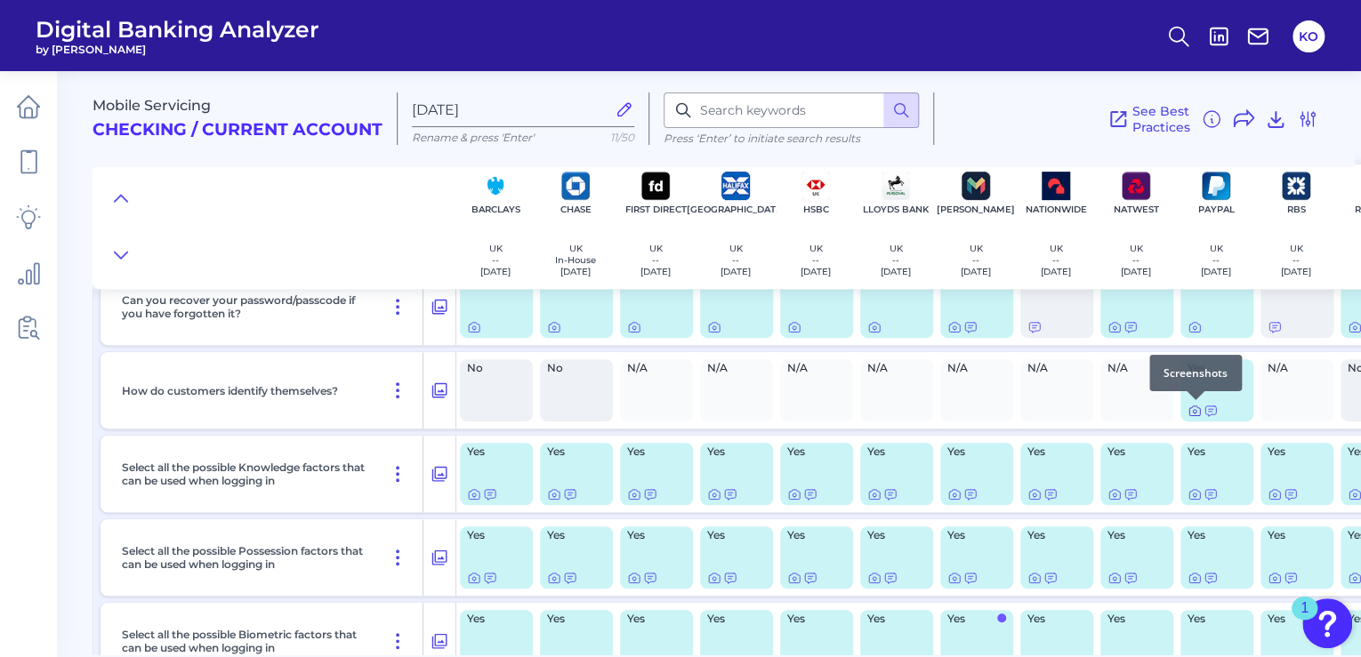
click at [1197, 413] on icon at bounding box center [1195, 411] width 14 height 14
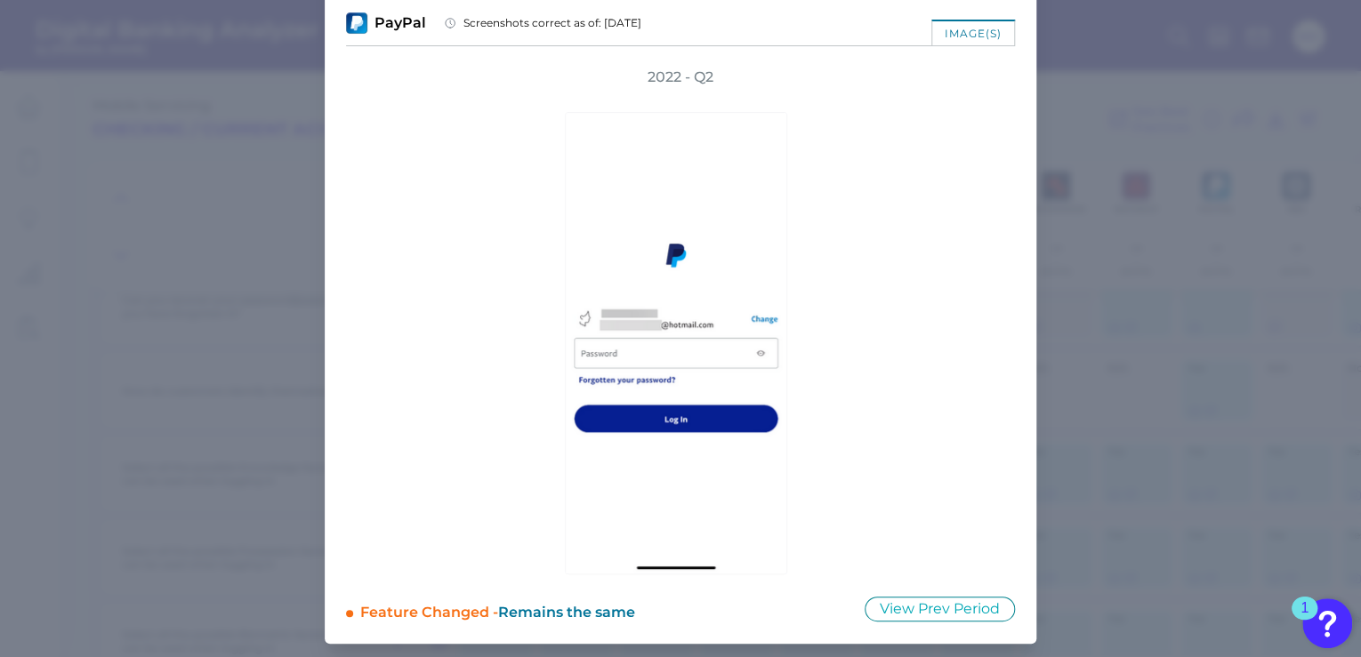
scroll to position [0, 0]
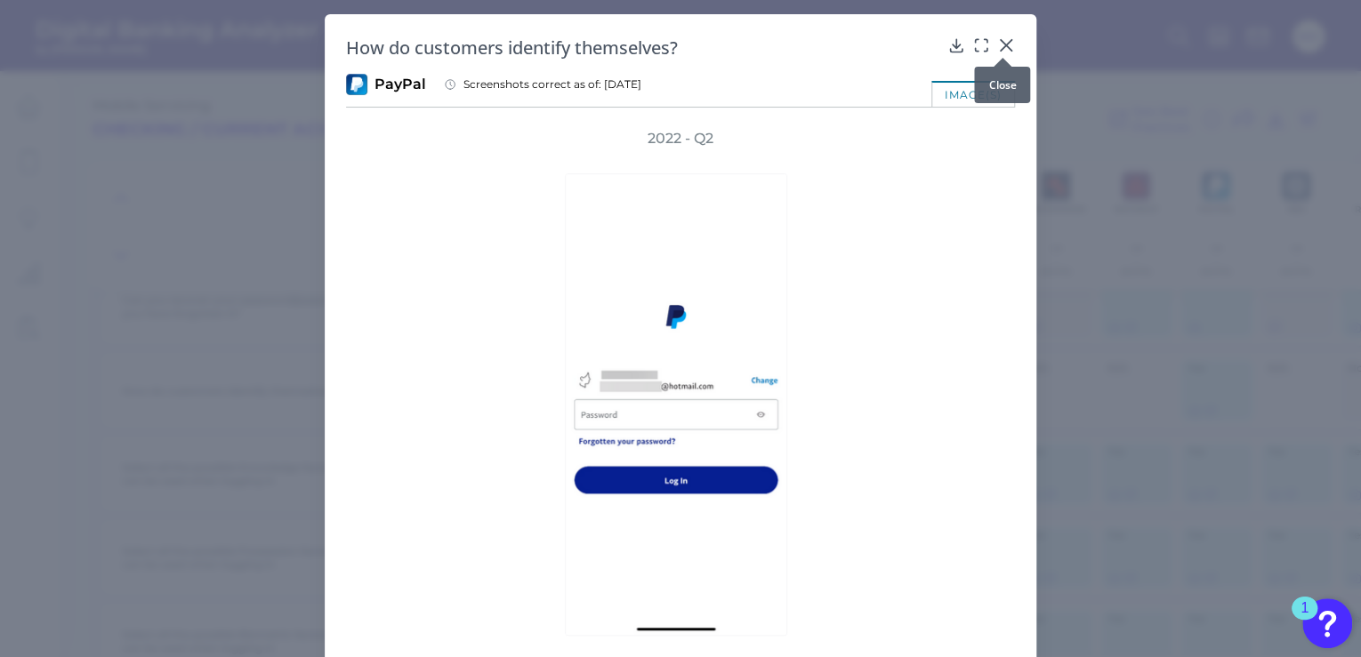
click at [1005, 44] on icon at bounding box center [1006, 45] width 18 height 18
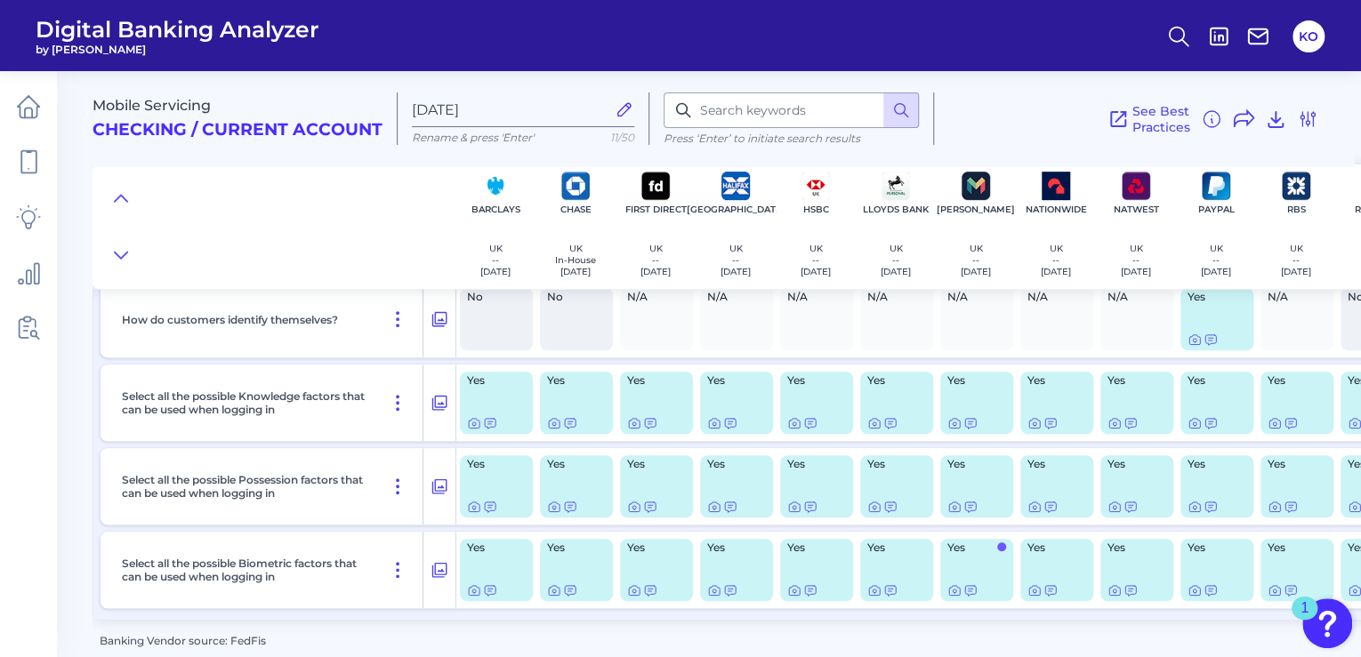
scroll to position [436, 0]
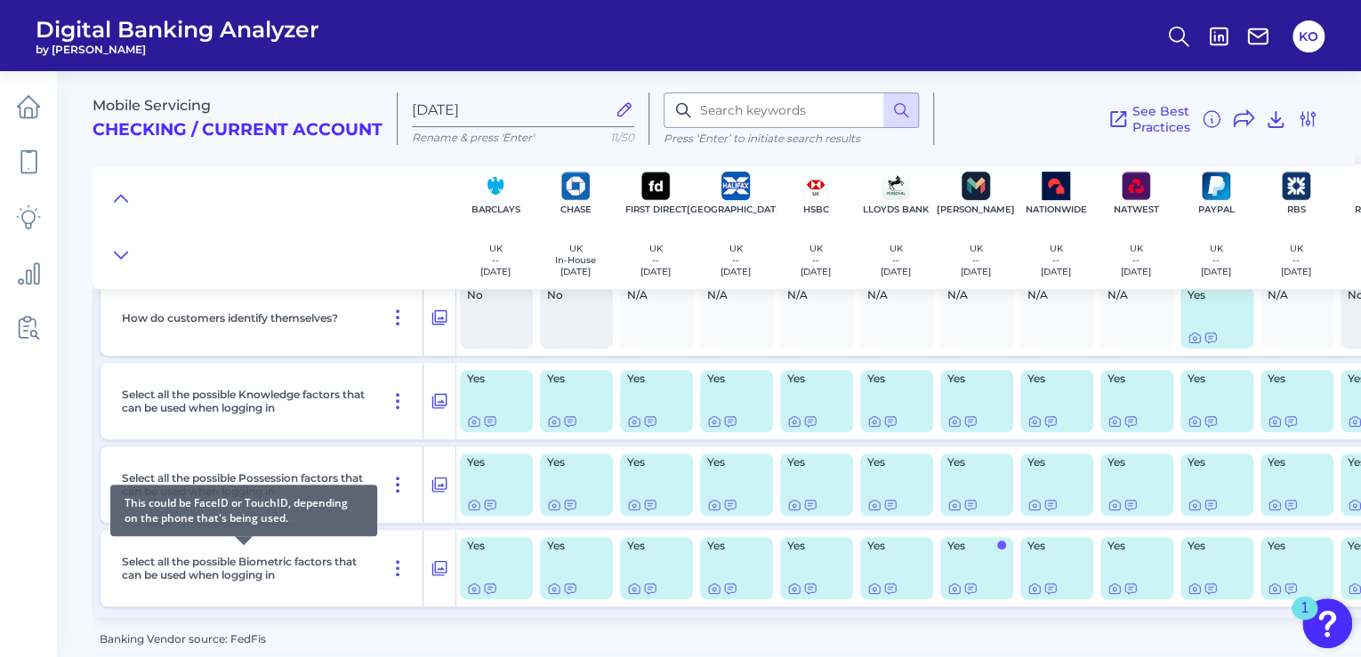
click at [228, 562] on p "Select all the possible Biometric factors that can be used when logging in" at bounding box center [244, 568] width 244 height 27
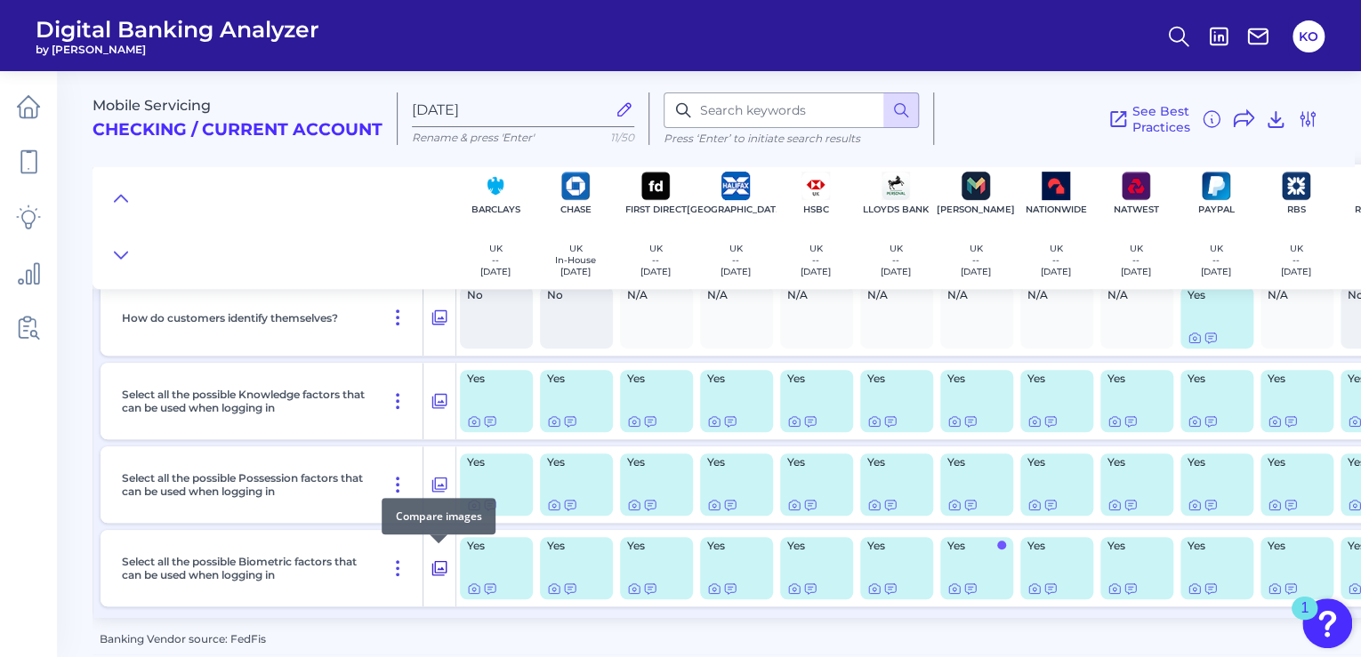
click at [439, 559] on icon at bounding box center [440, 568] width 18 height 21
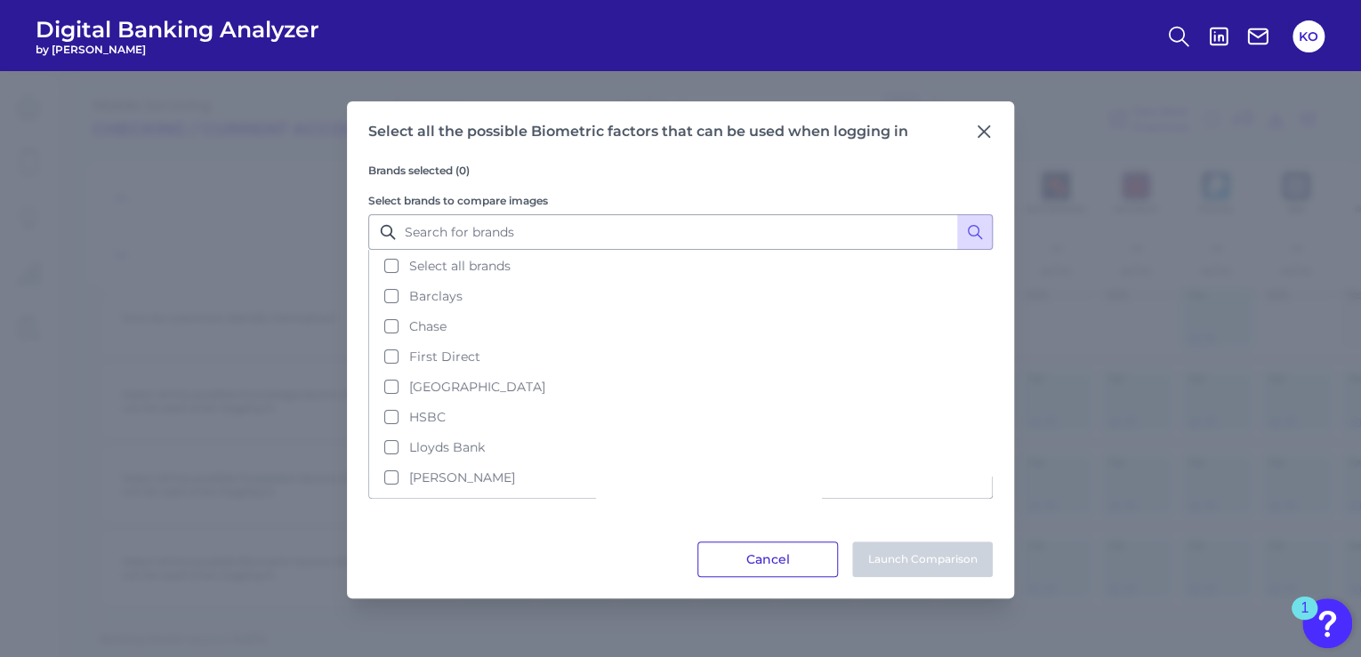
click at [761, 566] on button "Cancel" at bounding box center [767, 560] width 141 height 36
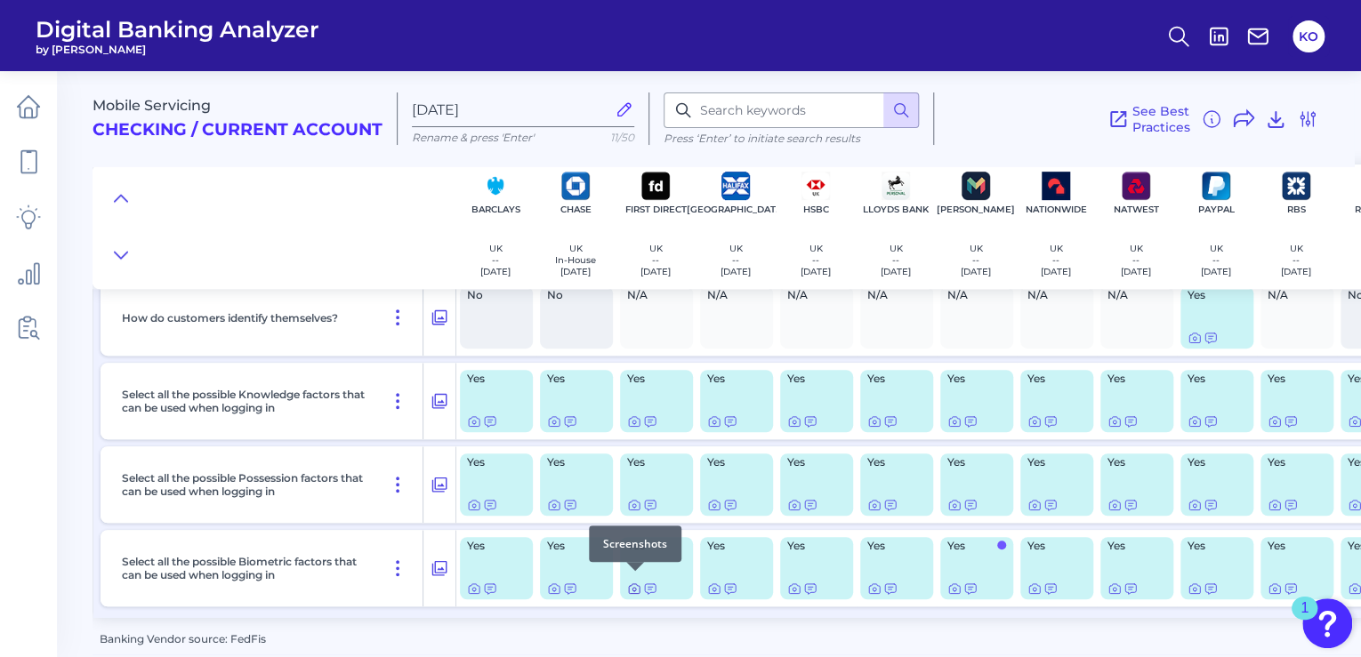
click at [630, 585] on icon at bounding box center [634, 589] width 14 height 14
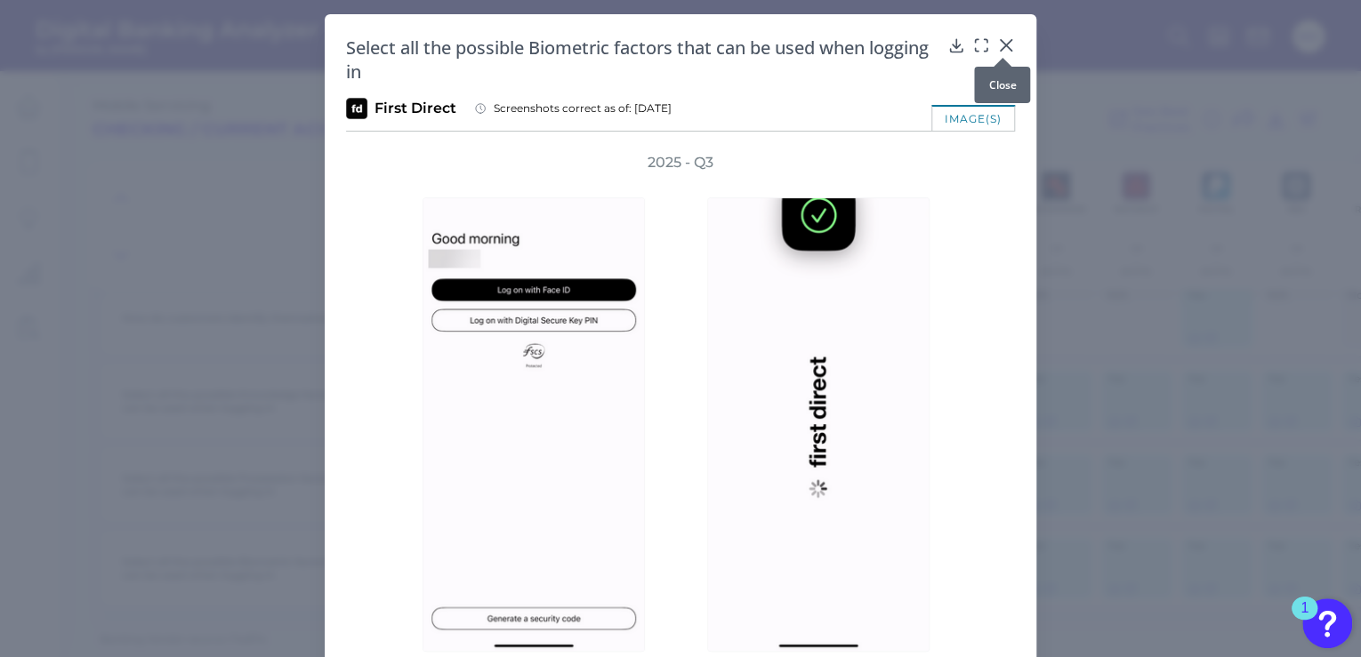
click at [1000, 44] on icon at bounding box center [1006, 45] width 18 height 18
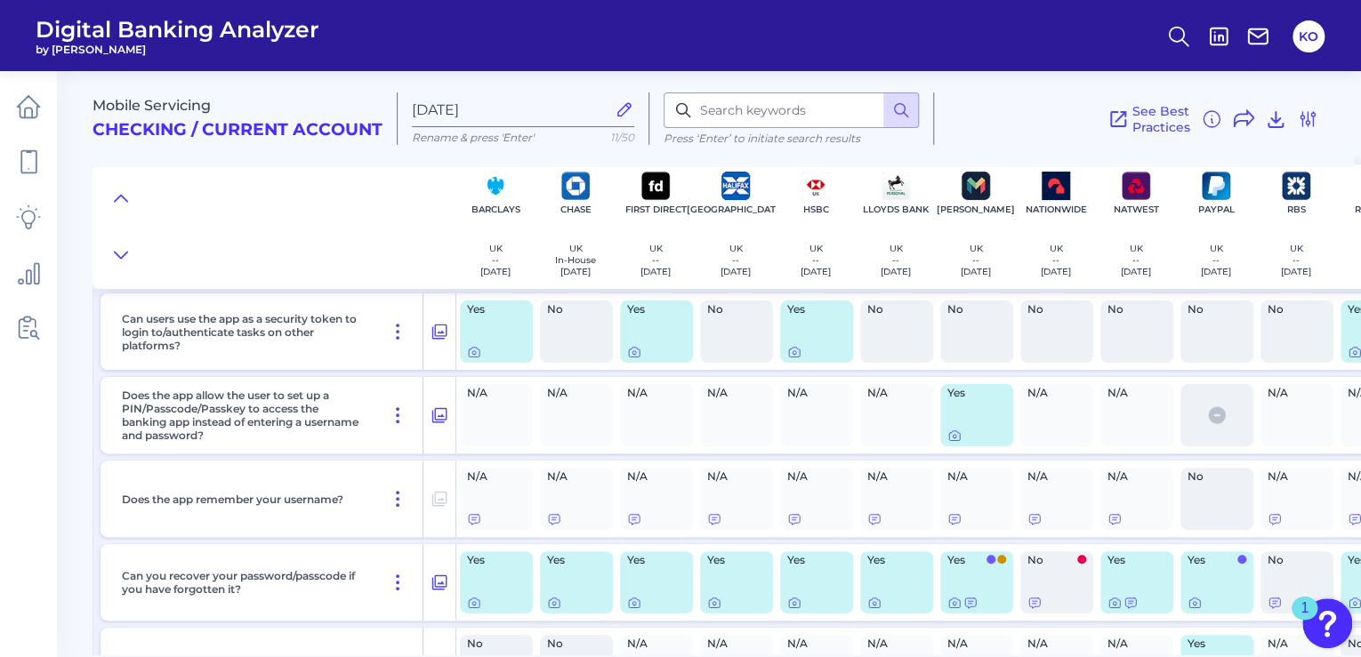
scroll to position [0, 0]
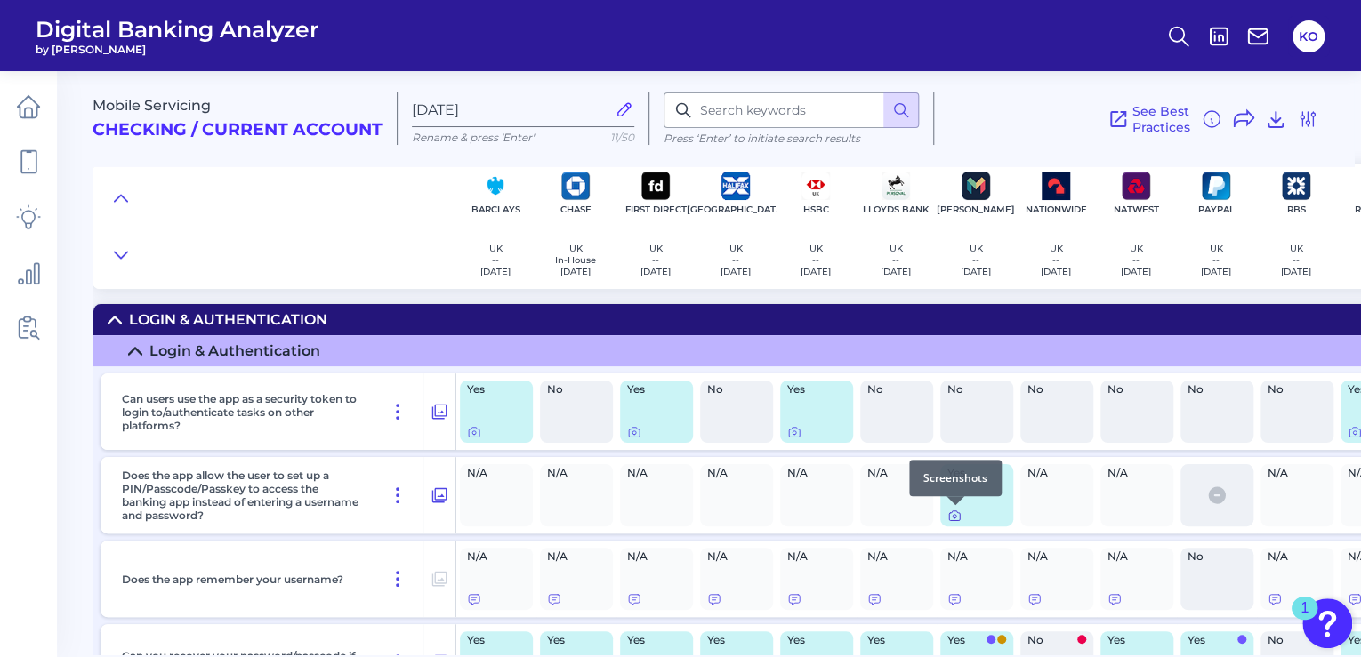
click at [955, 516] on icon at bounding box center [955, 517] width 4 height 4
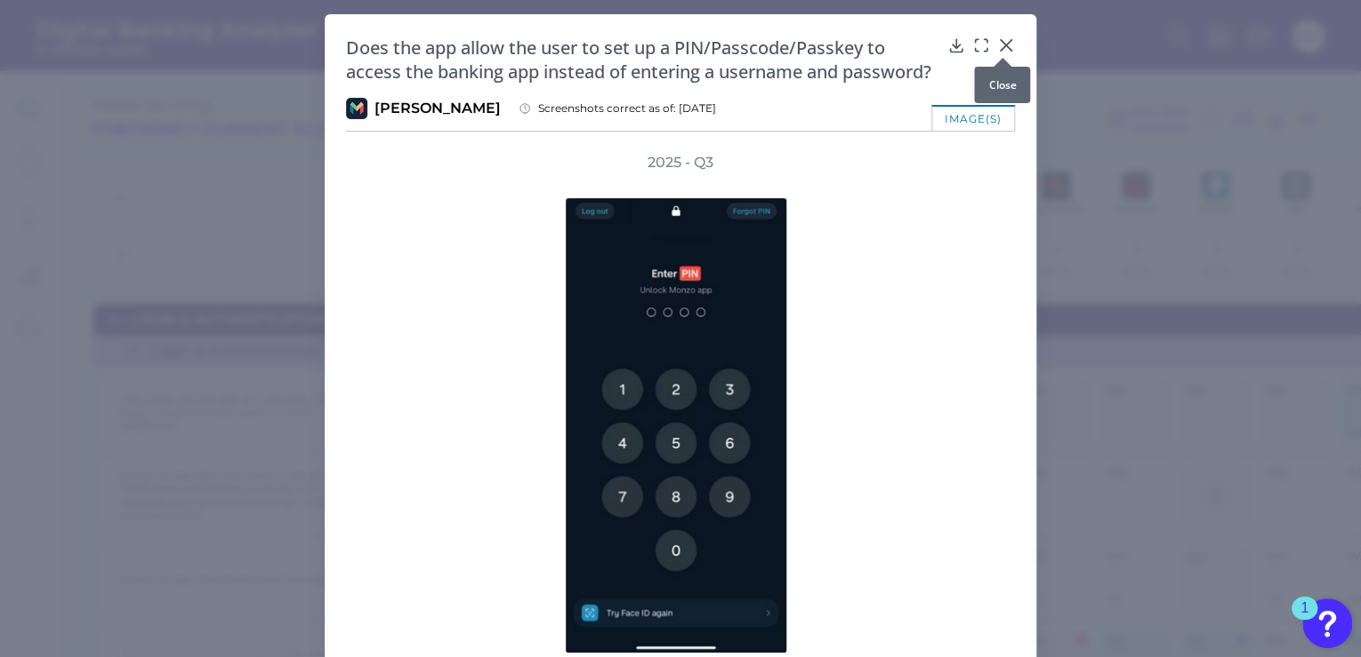
click at [1004, 44] on icon at bounding box center [1006, 45] width 18 height 18
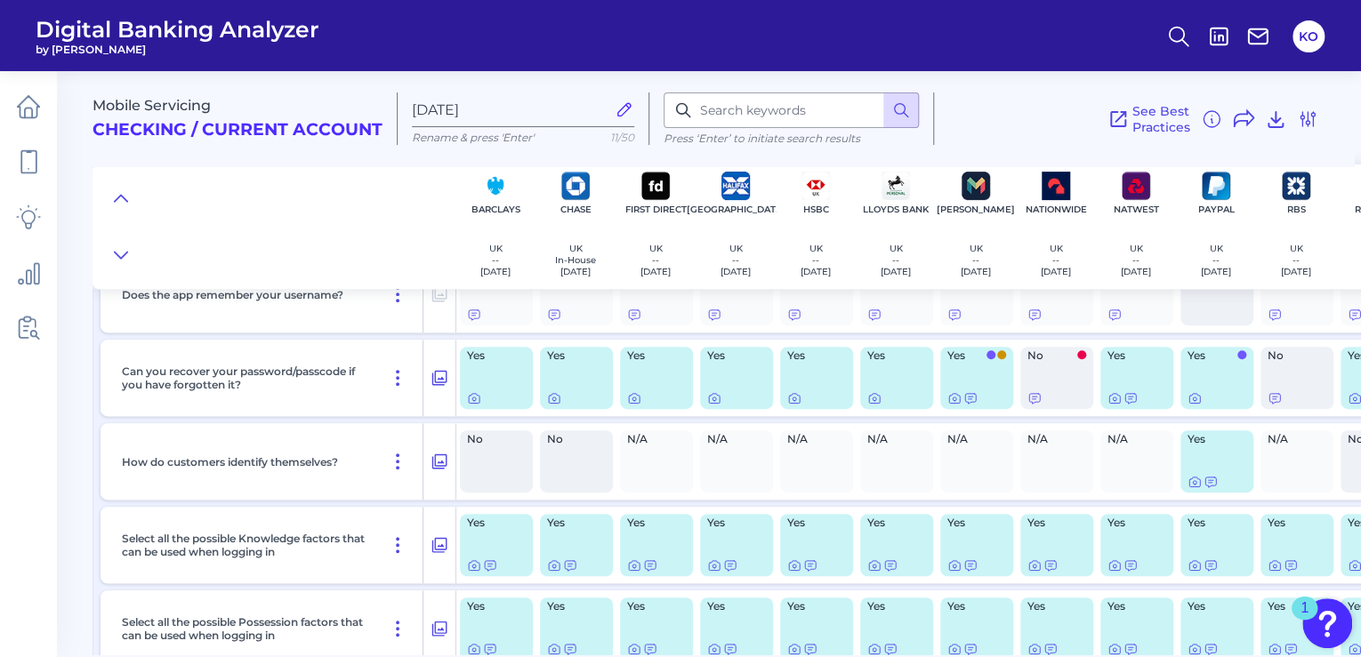
scroll to position [356, 0]
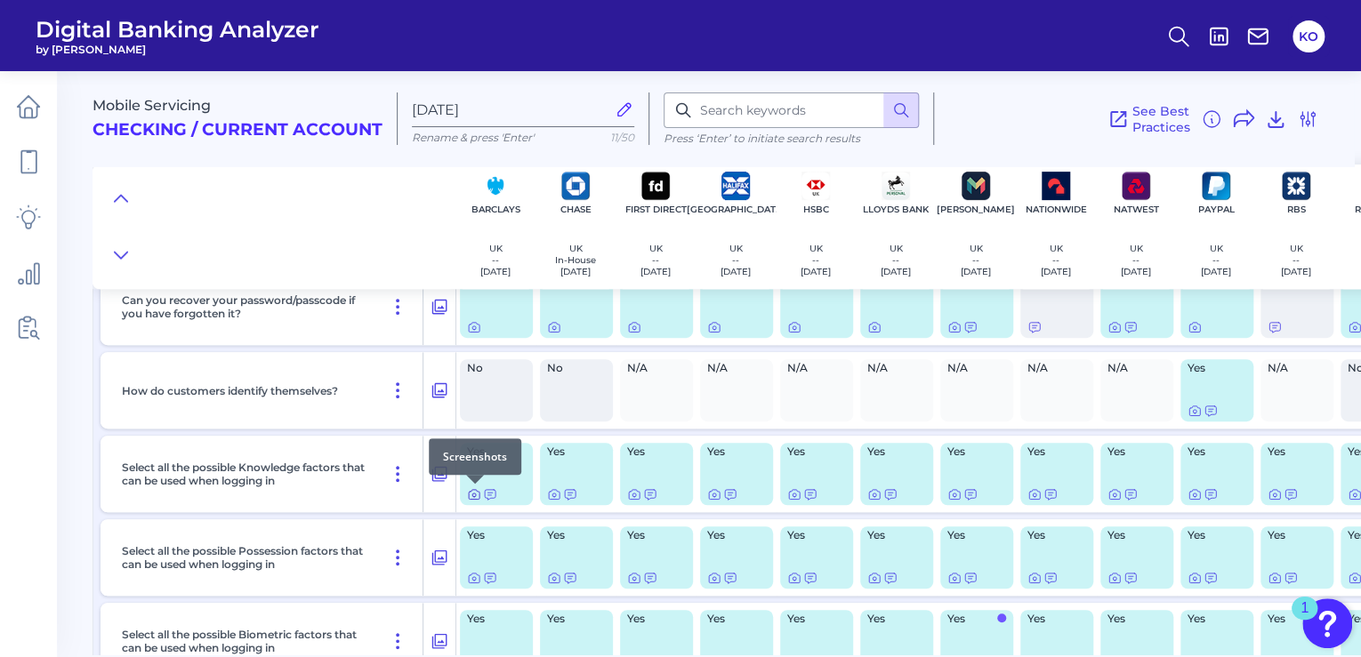
click at [472, 494] on icon at bounding box center [474, 495] width 14 height 14
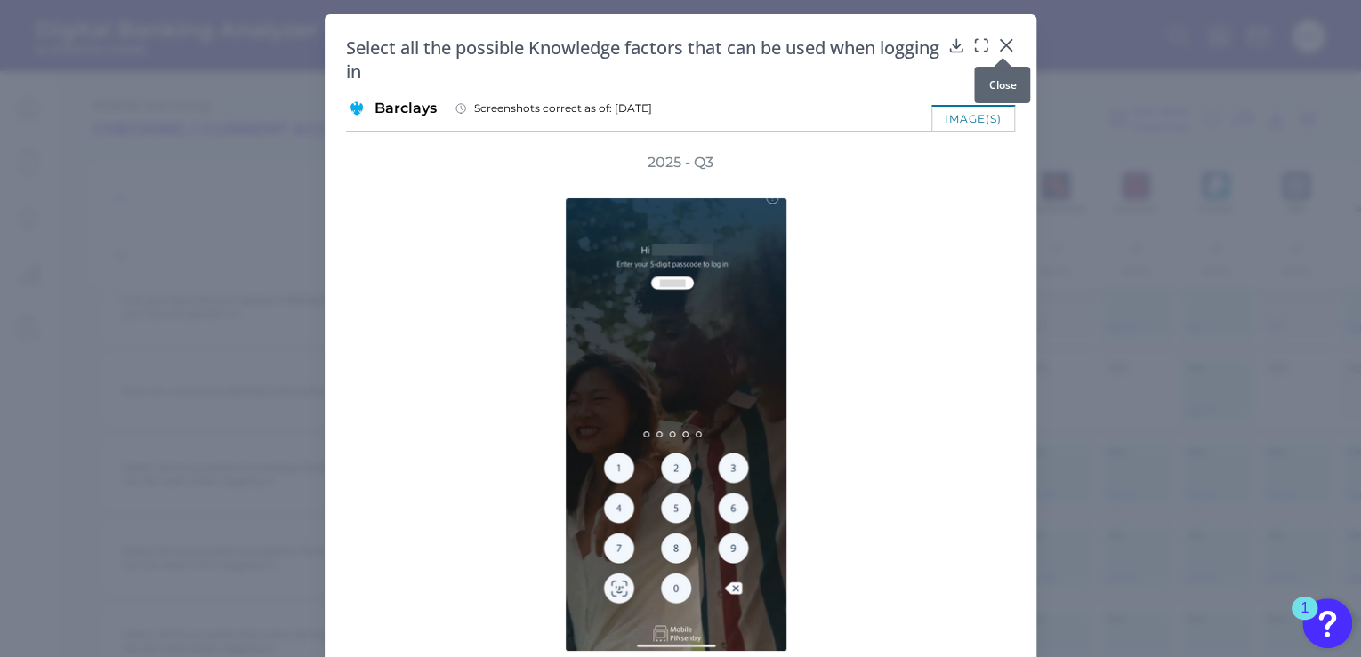
click at [1000, 44] on icon at bounding box center [1006, 45] width 18 height 18
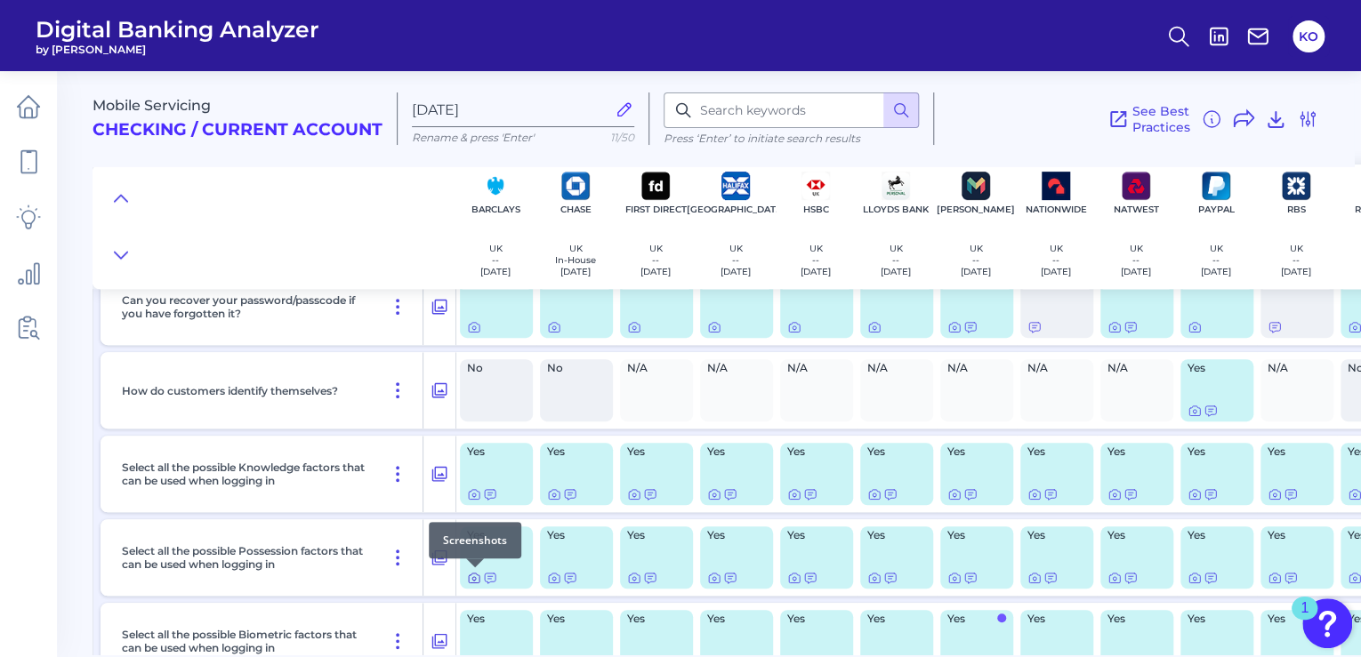
click at [473, 579] on icon at bounding box center [474, 578] width 14 height 14
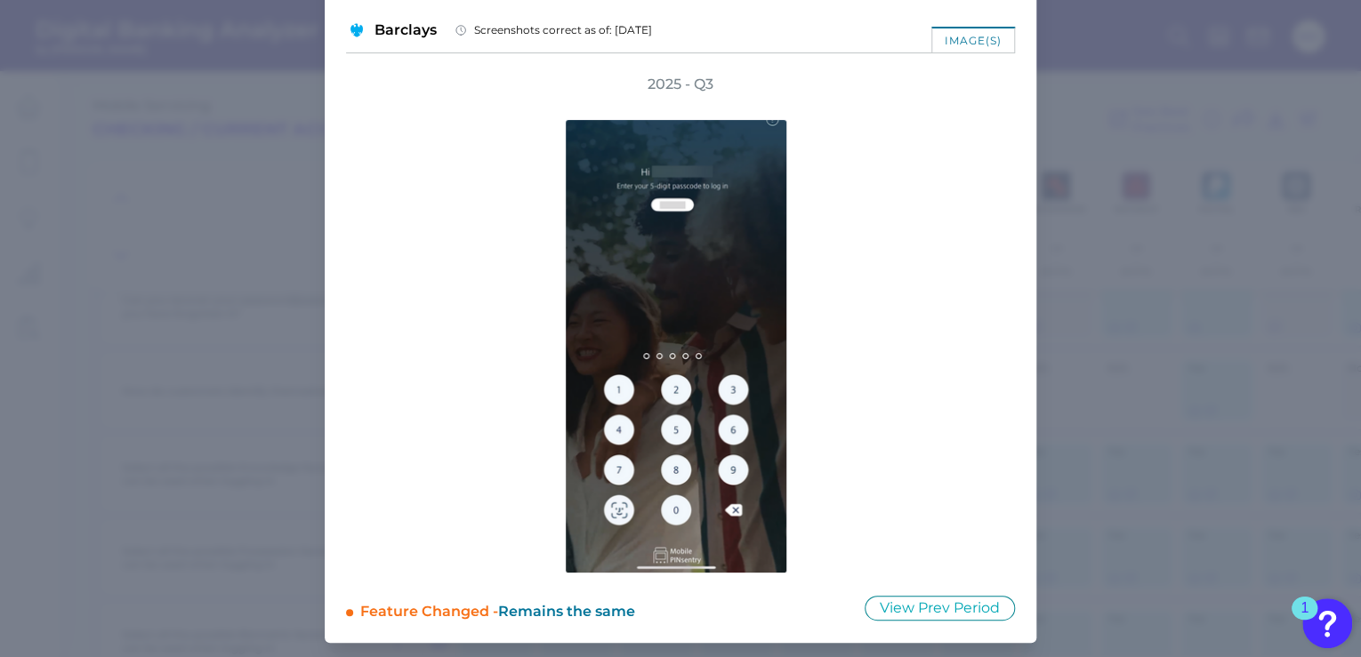
scroll to position [0, 0]
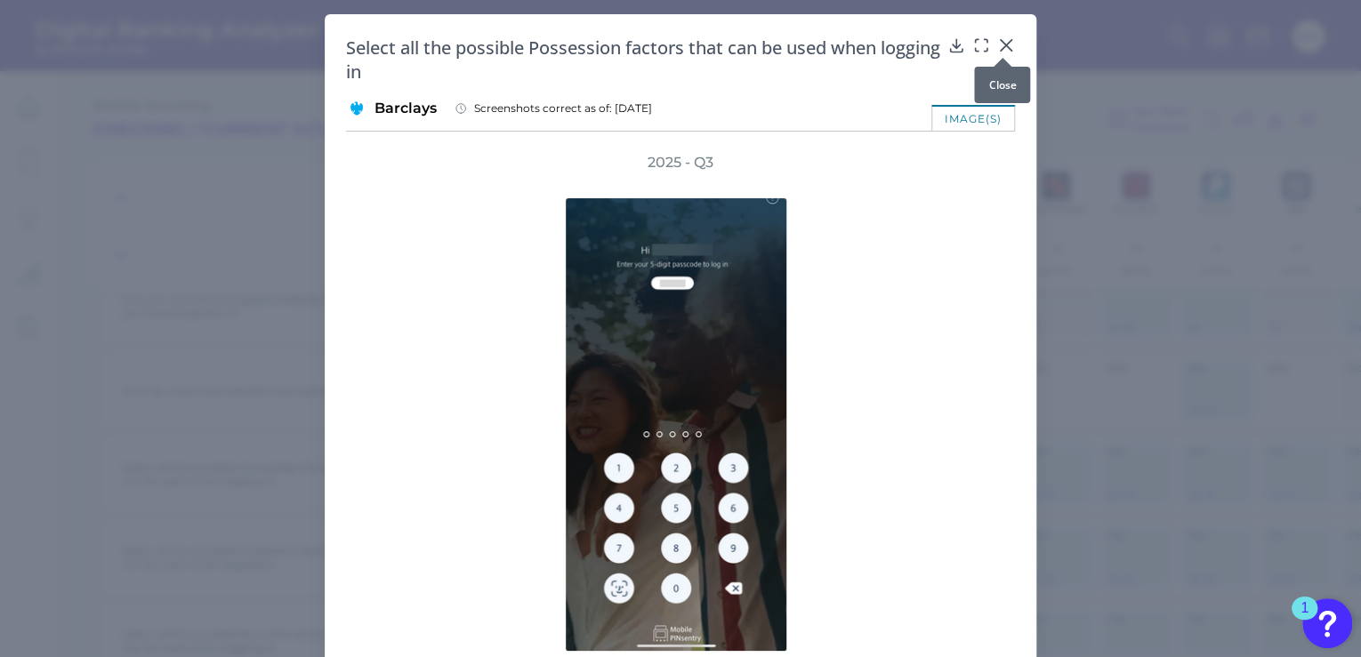
click at [1004, 51] on div at bounding box center [1003, 58] width 18 height 18
click at [1004, 44] on icon at bounding box center [1006, 45] width 11 height 11
